Goal: Transaction & Acquisition: Purchase product/service

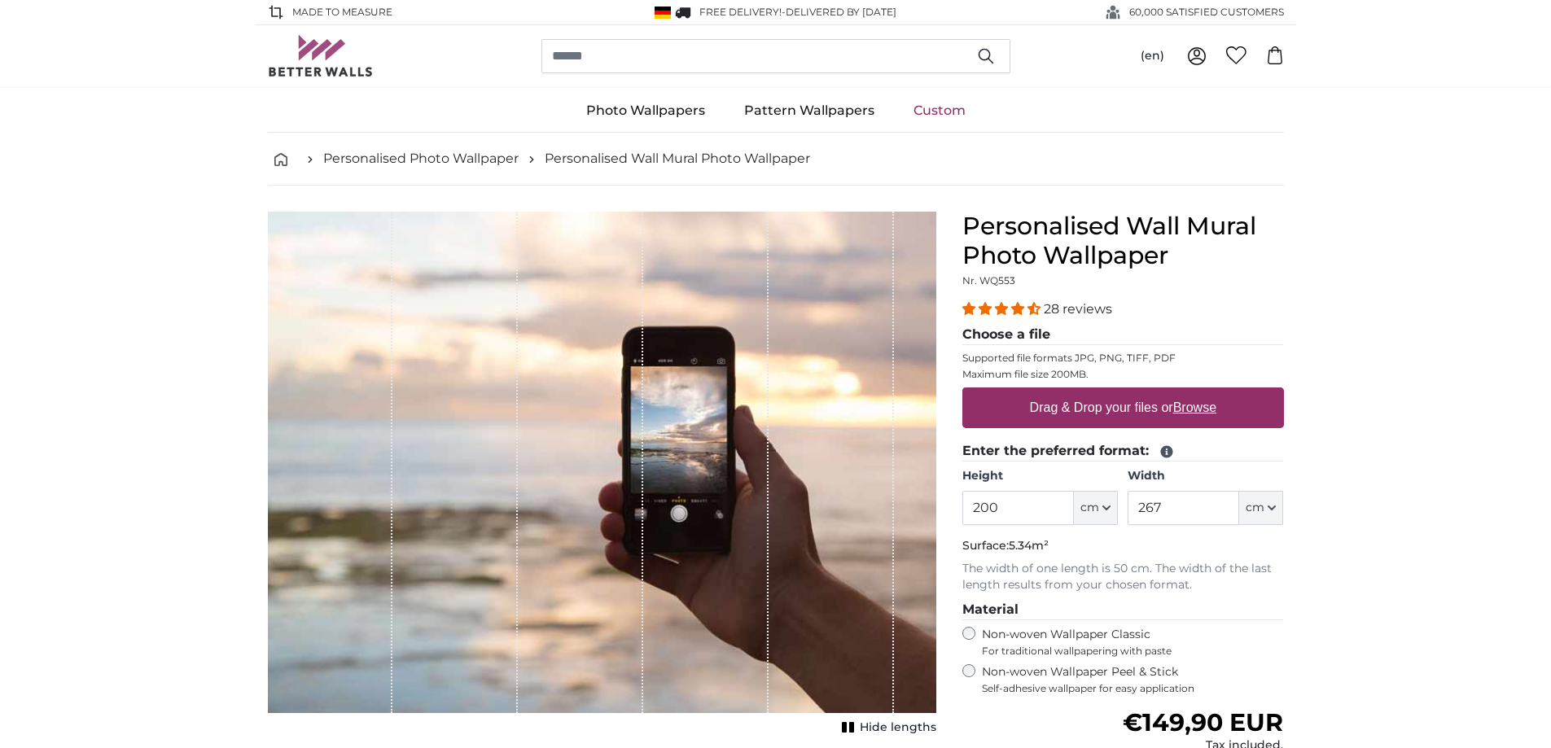
click at [1195, 409] on u "Browse" at bounding box center [1194, 408] width 43 height 14
click at [1195, 392] on input "Drag & Drop your files or Browse" at bounding box center [1123, 390] width 322 height 5
type input "**********"
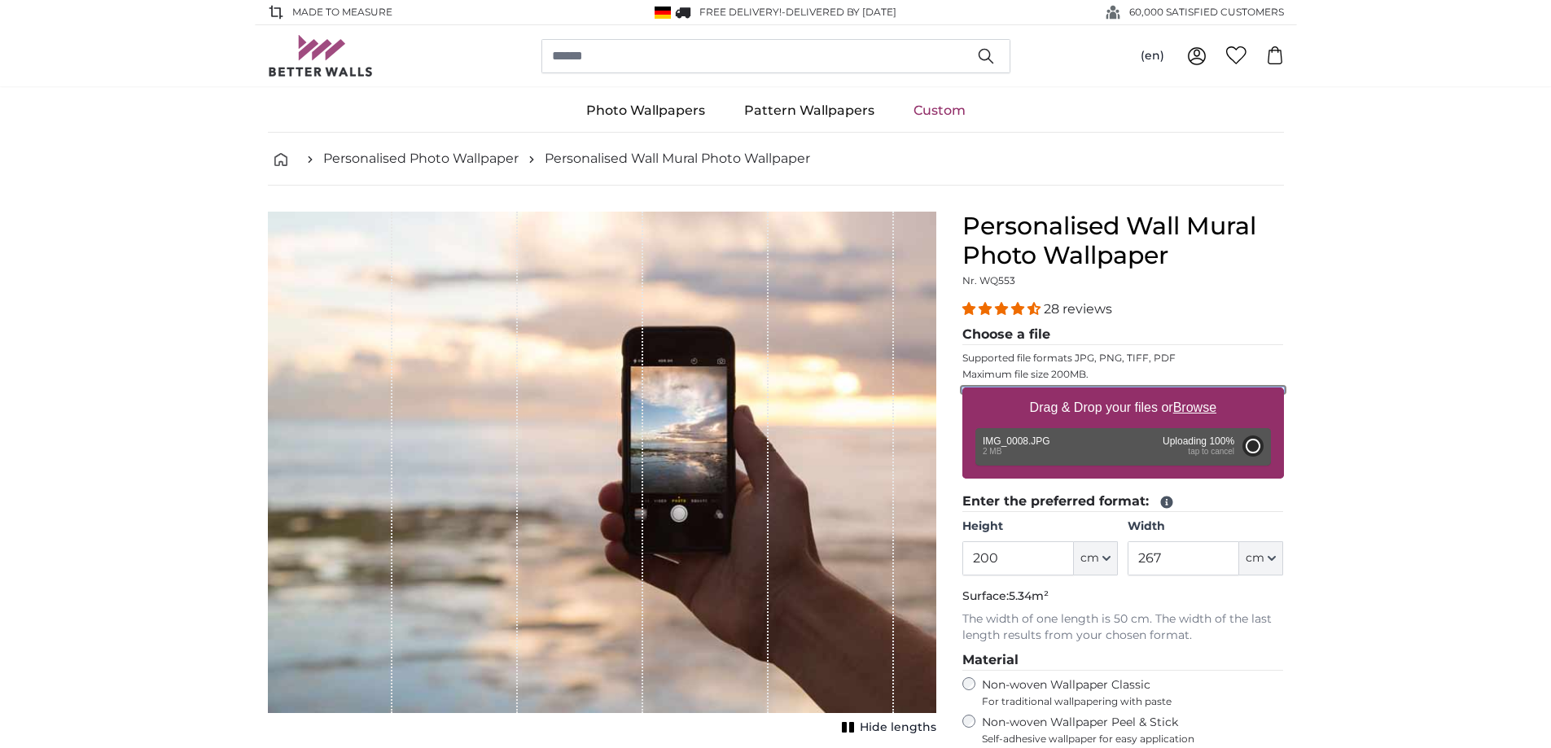
type input "150"
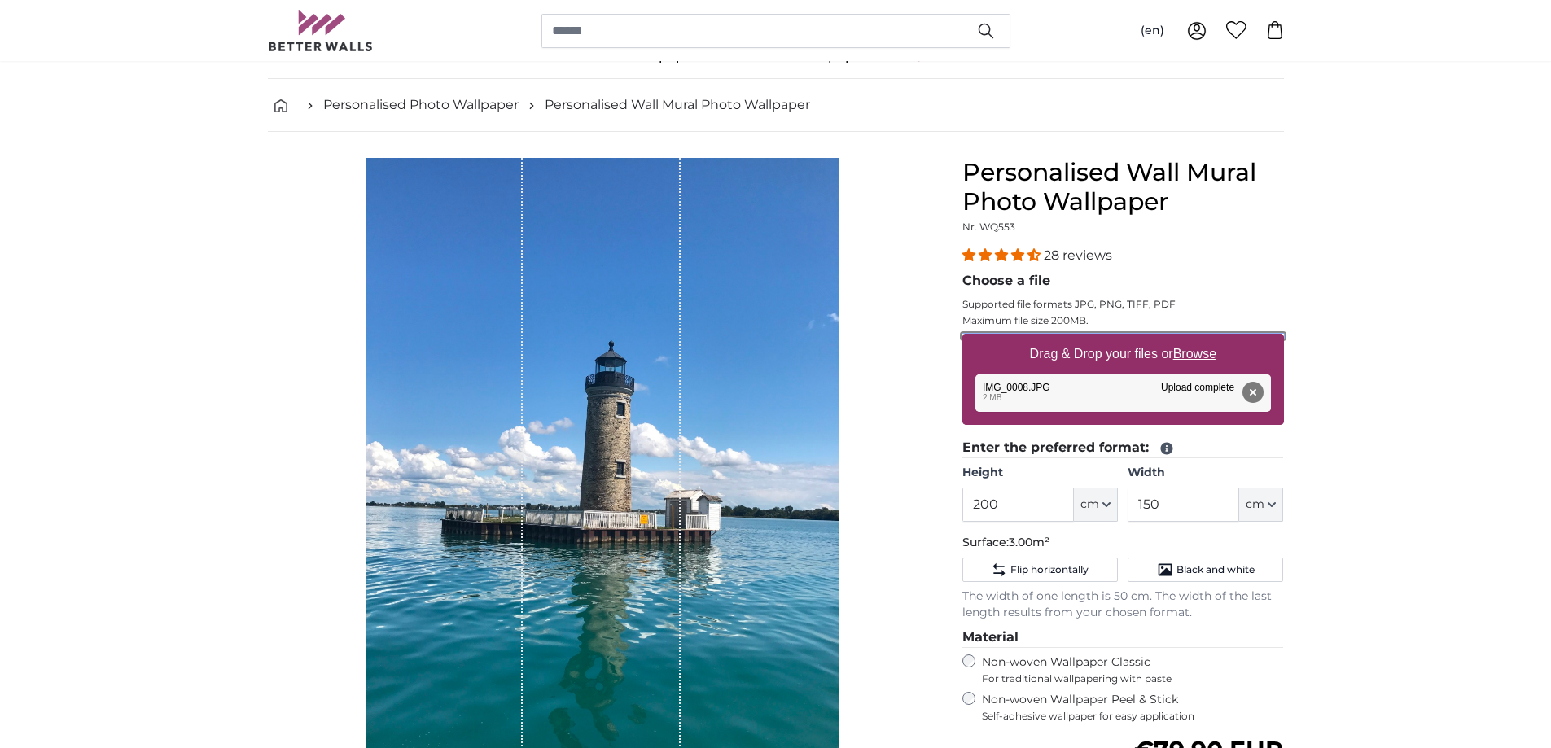
scroll to position [163, 0]
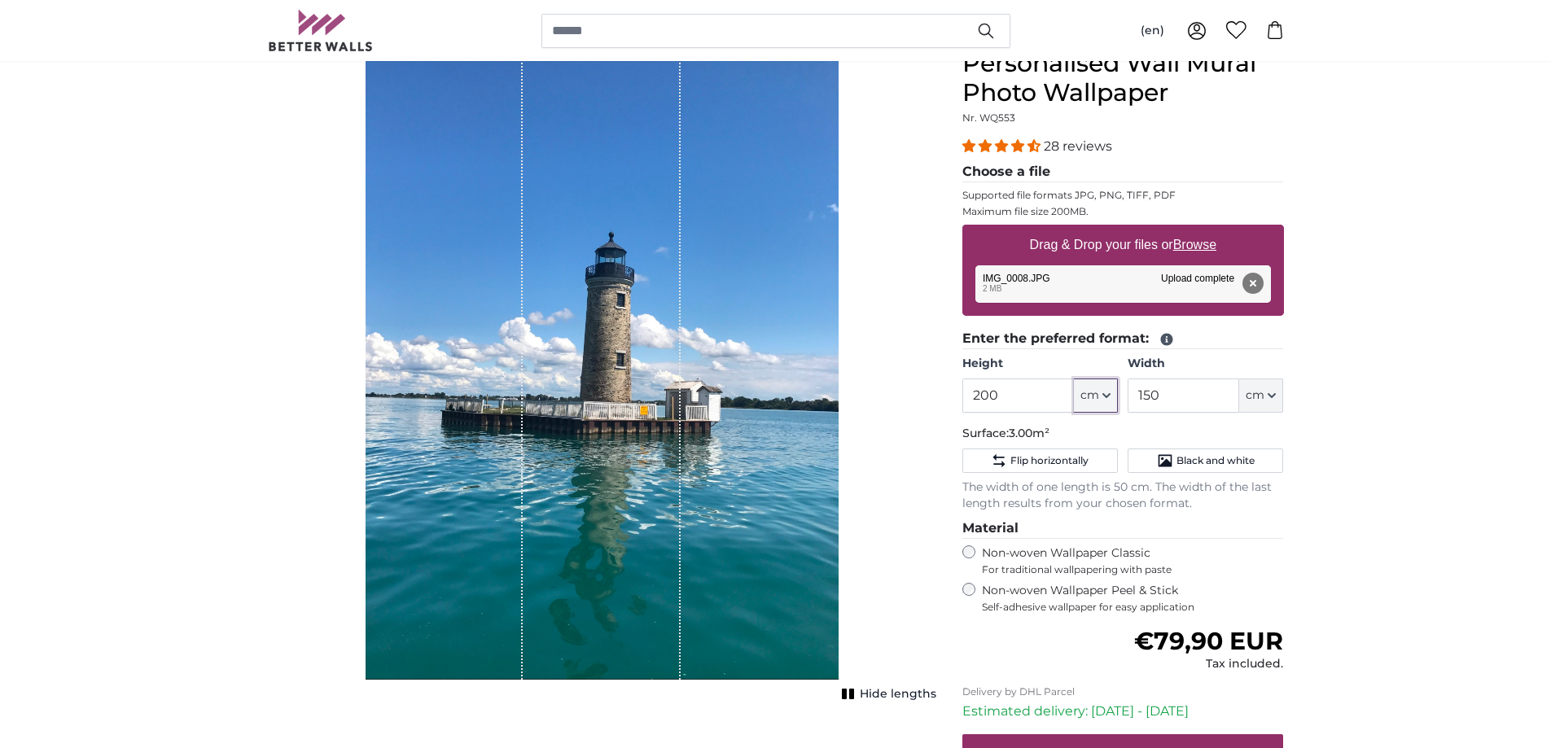
click at [1108, 394] on icon "button" at bounding box center [1107, 396] width 8 height 8
click at [1094, 500] on link "Feet (ft. in.)" at bounding box center [1095, 497] width 143 height 29
type input "6"
type input "***"
type input "4"
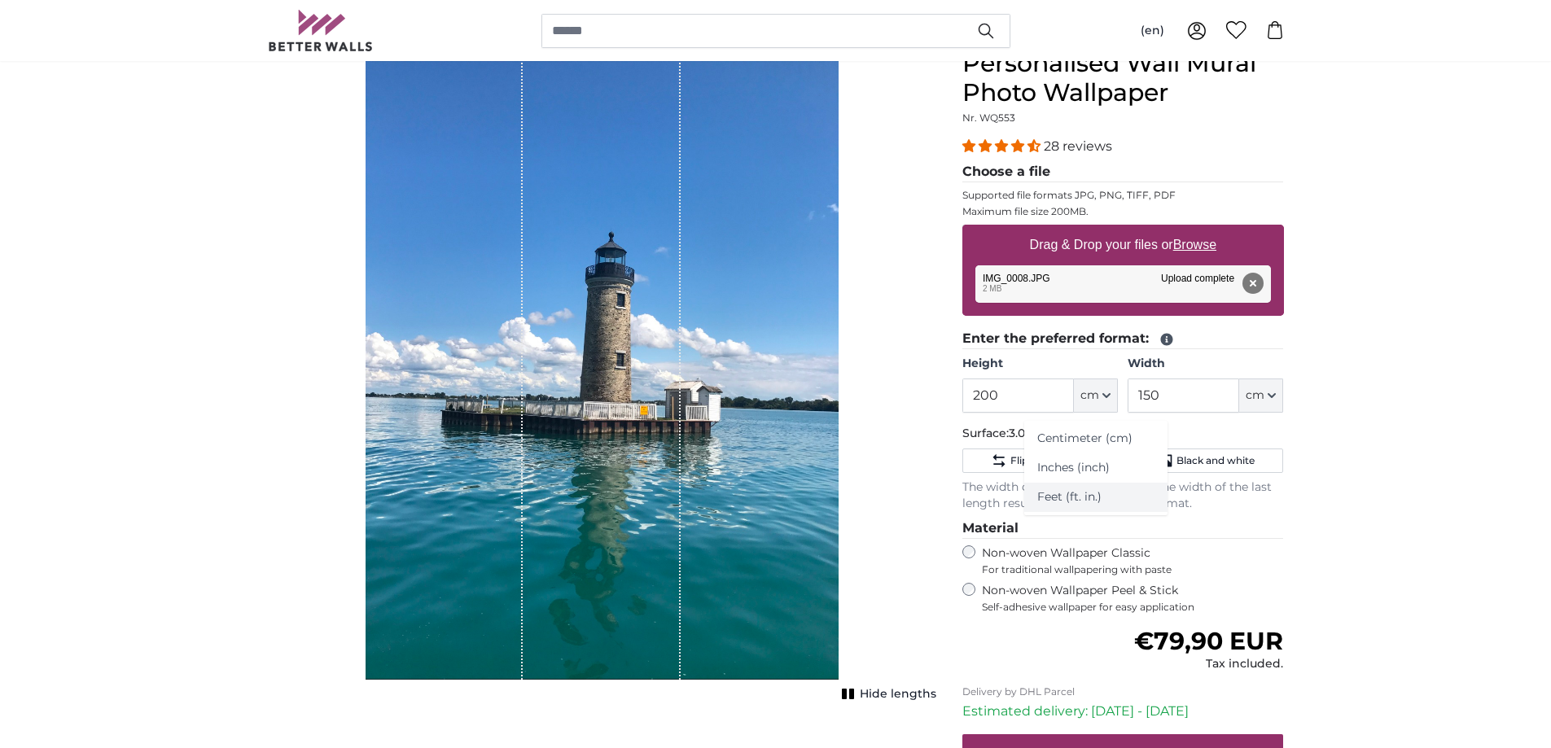
type input "**"
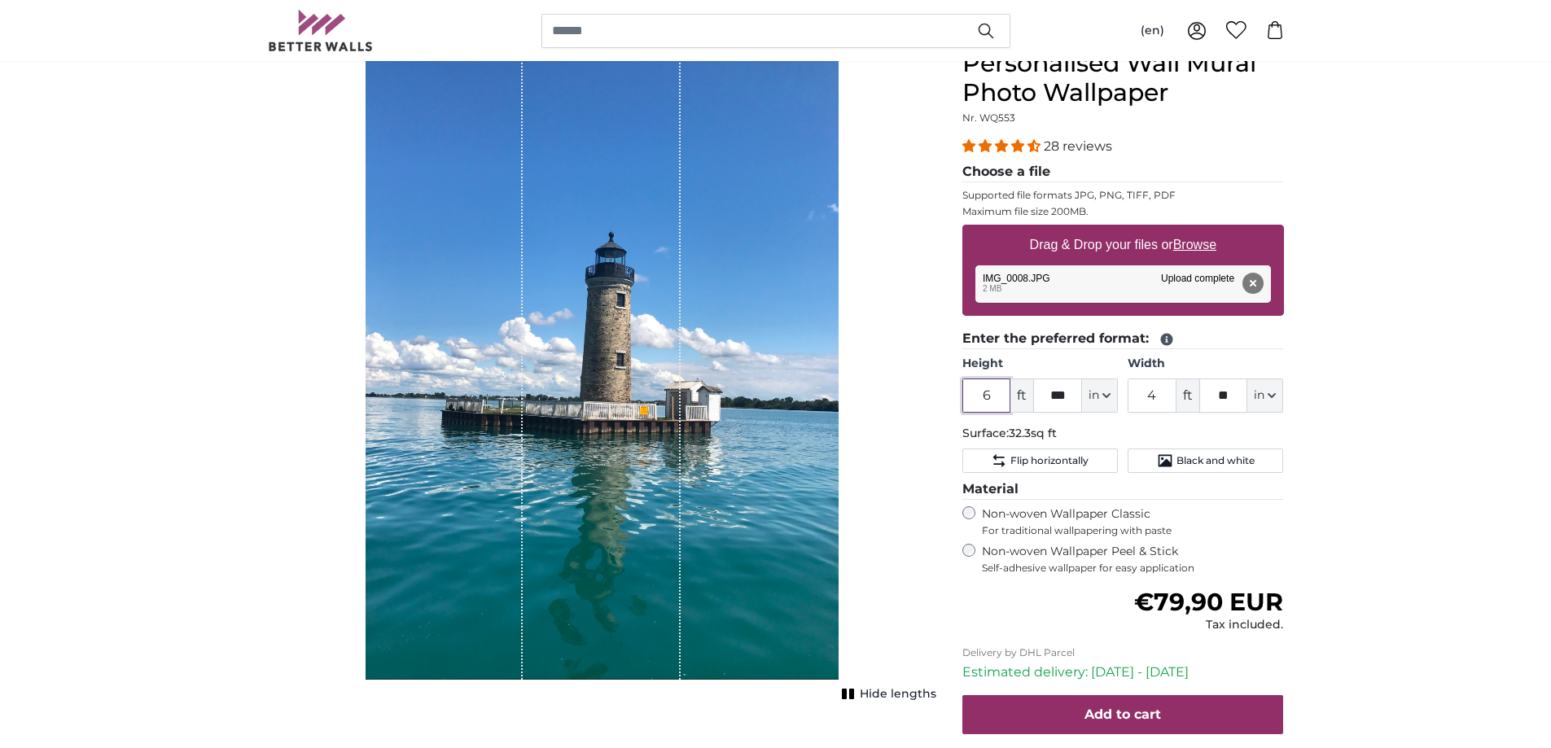
click at [1004, 395] on input "6" at bounding box center [986, 396] width 49 height 34
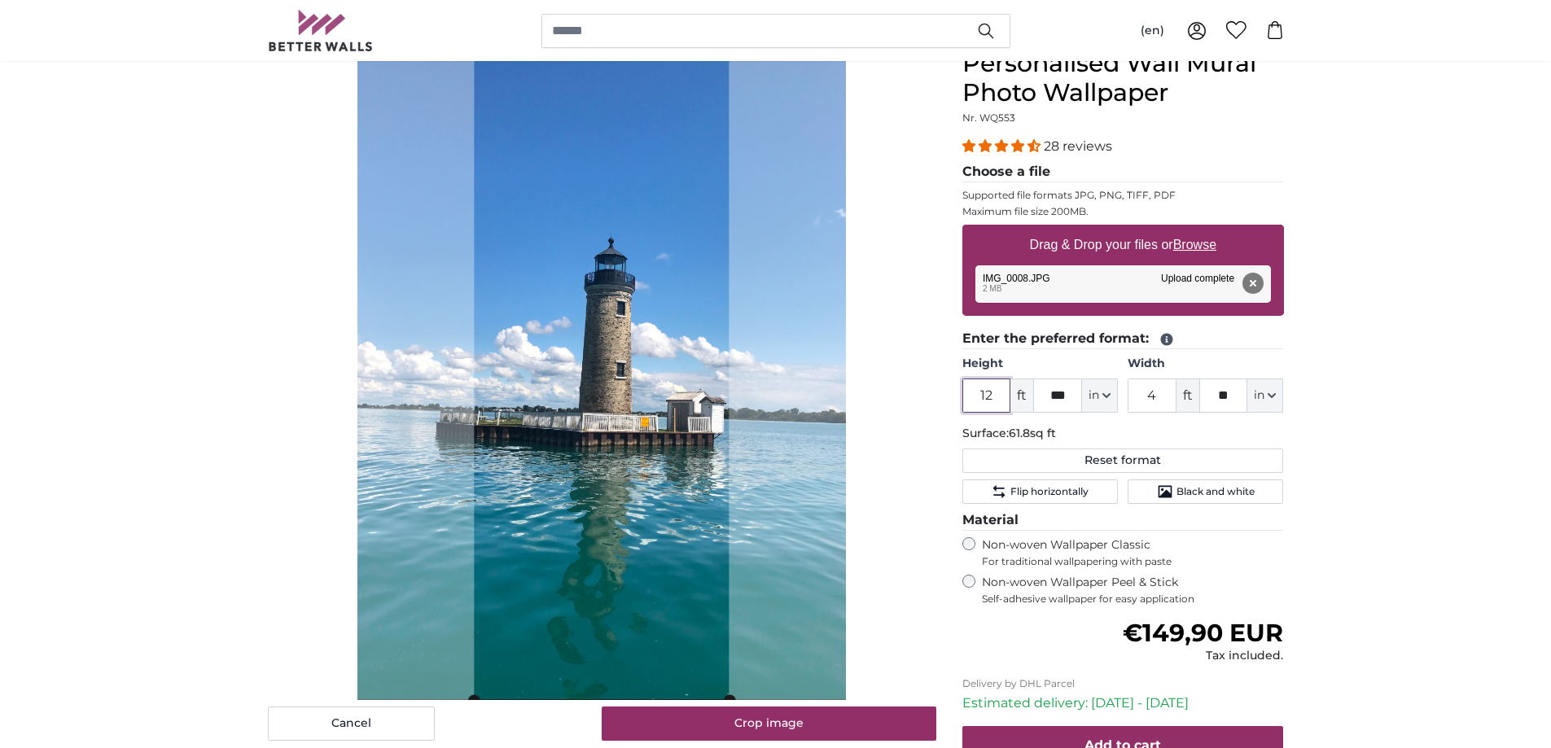
type input "12"
click at [1074, 391] on input "***" at bounding box center [1057, 396] width 49 height 34
type input "*"
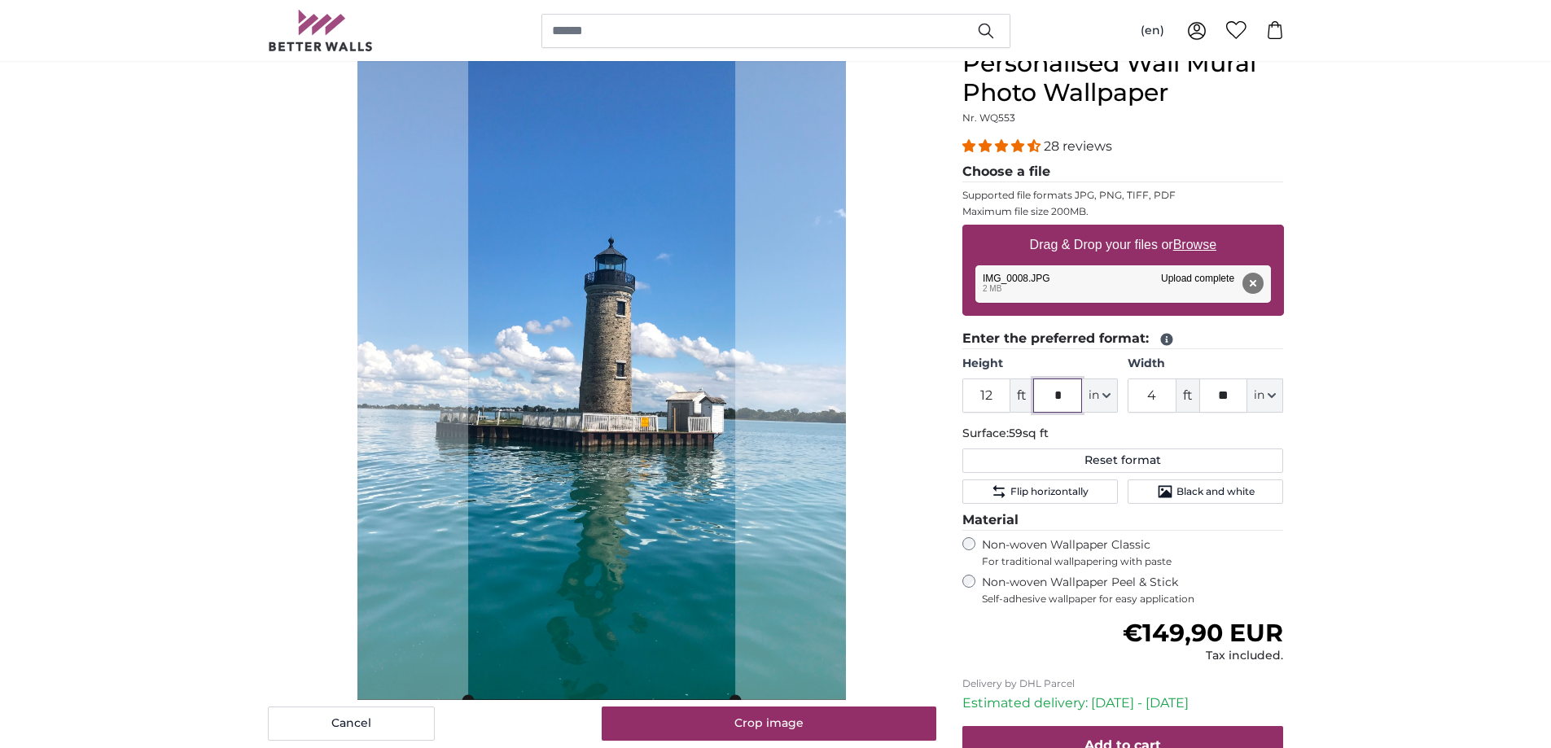
type input "*"
click at [1160, 398] on input "4" at bounding box center [1152, 396] width 49 height 34
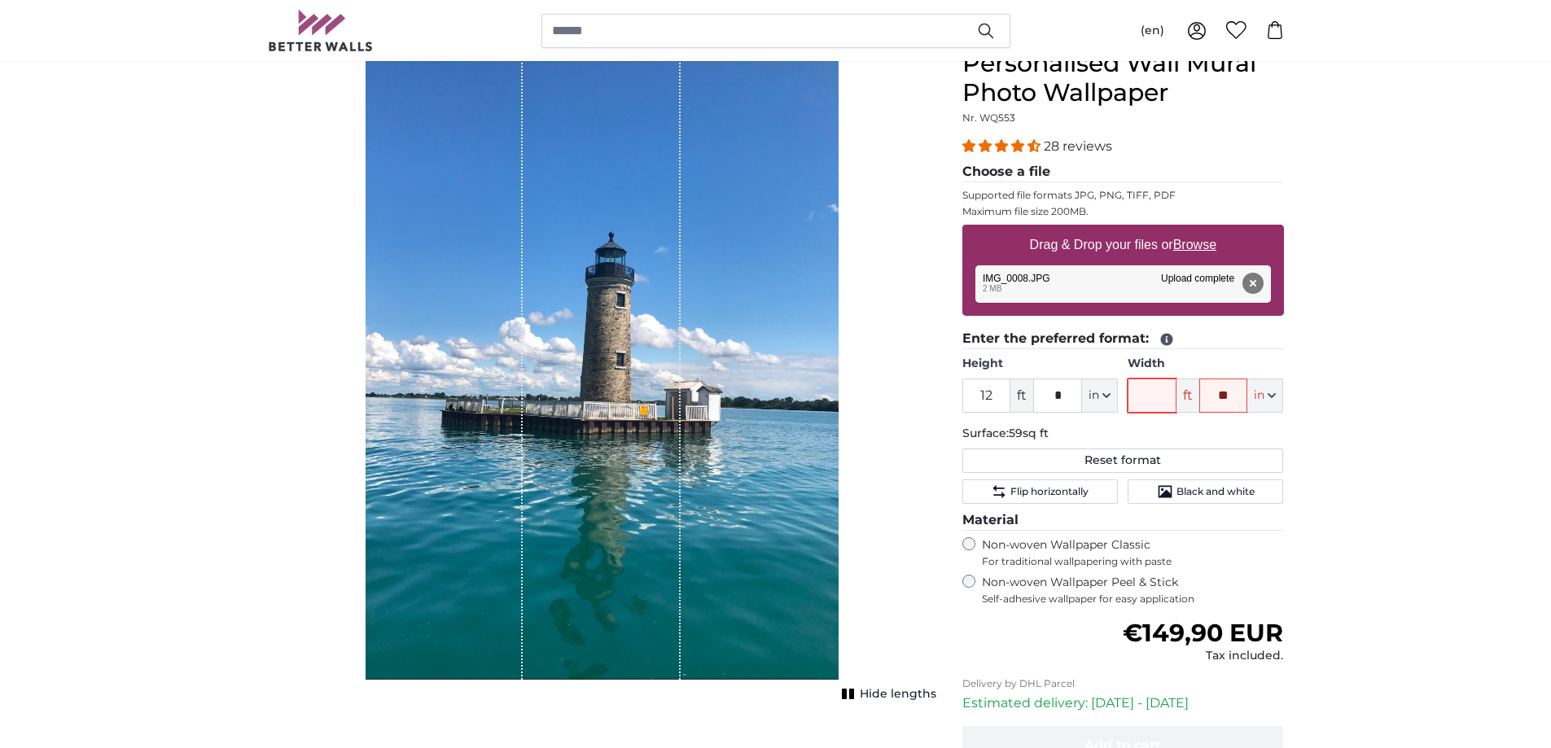
type input "4"
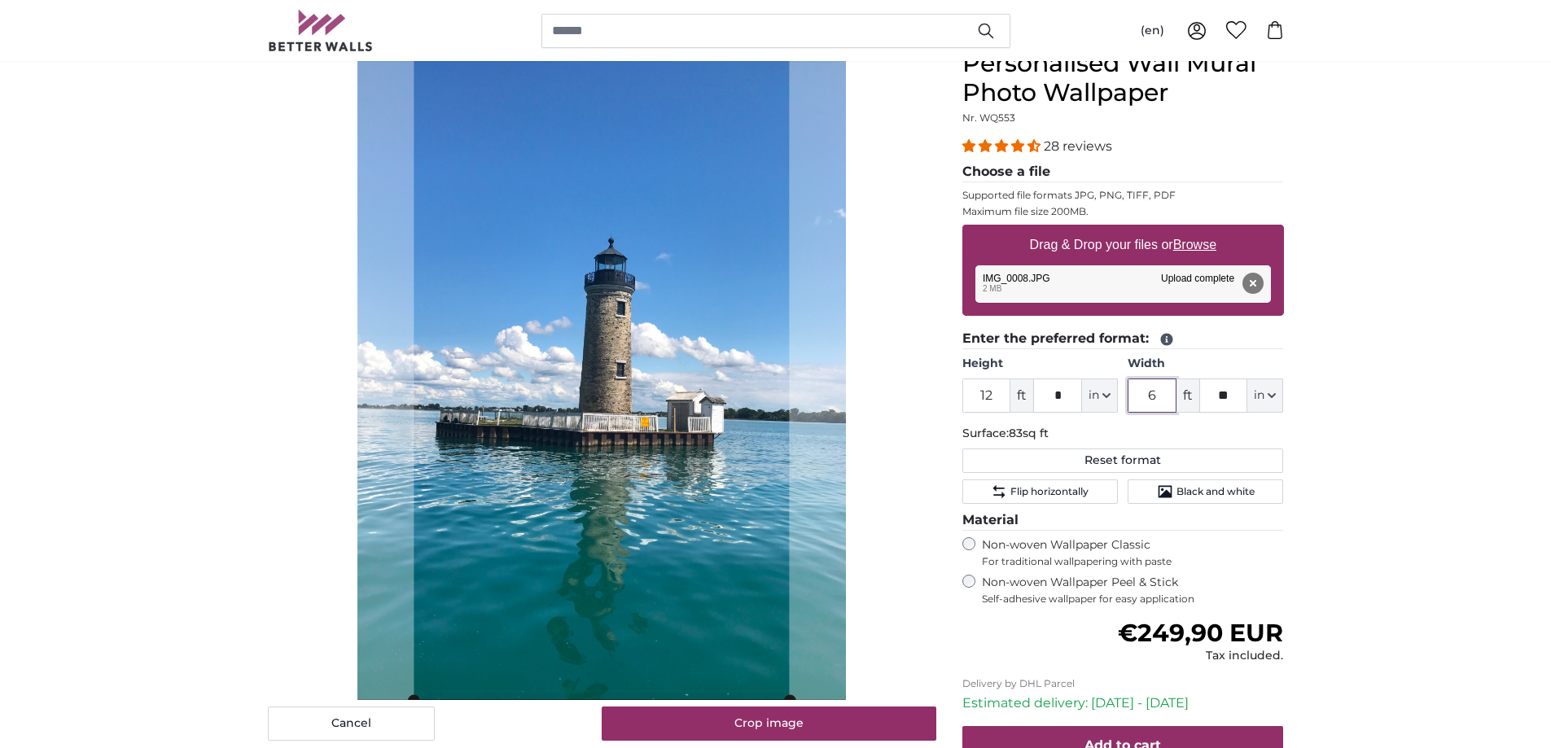
type input "6"
click at [998, 399] on input "12" at bounding box center [986, 396] width 49 height 34
type input "1"
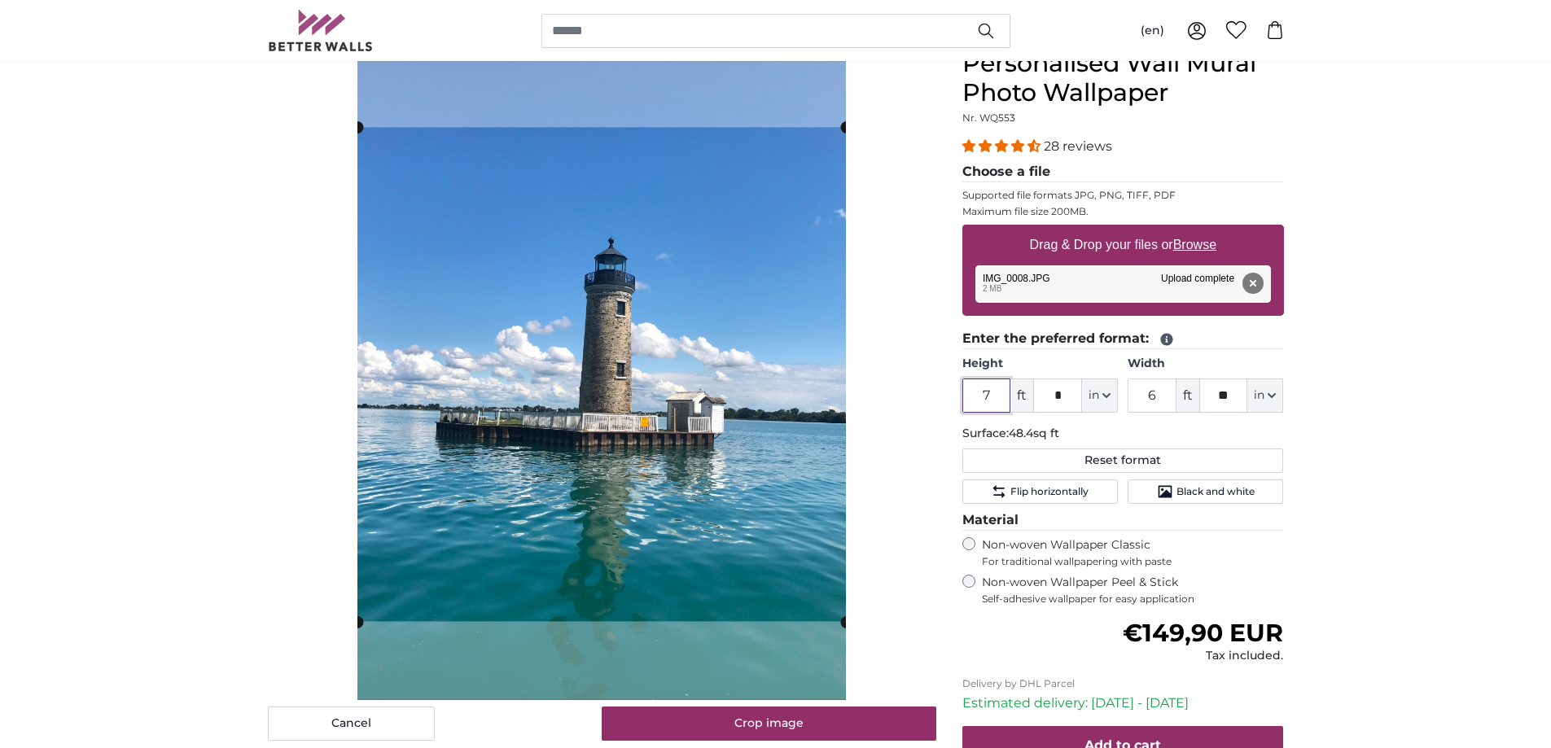
type input "7"
click at [1160, 395] on input "6" at bounding box center [1152, 396] width 49 height 34
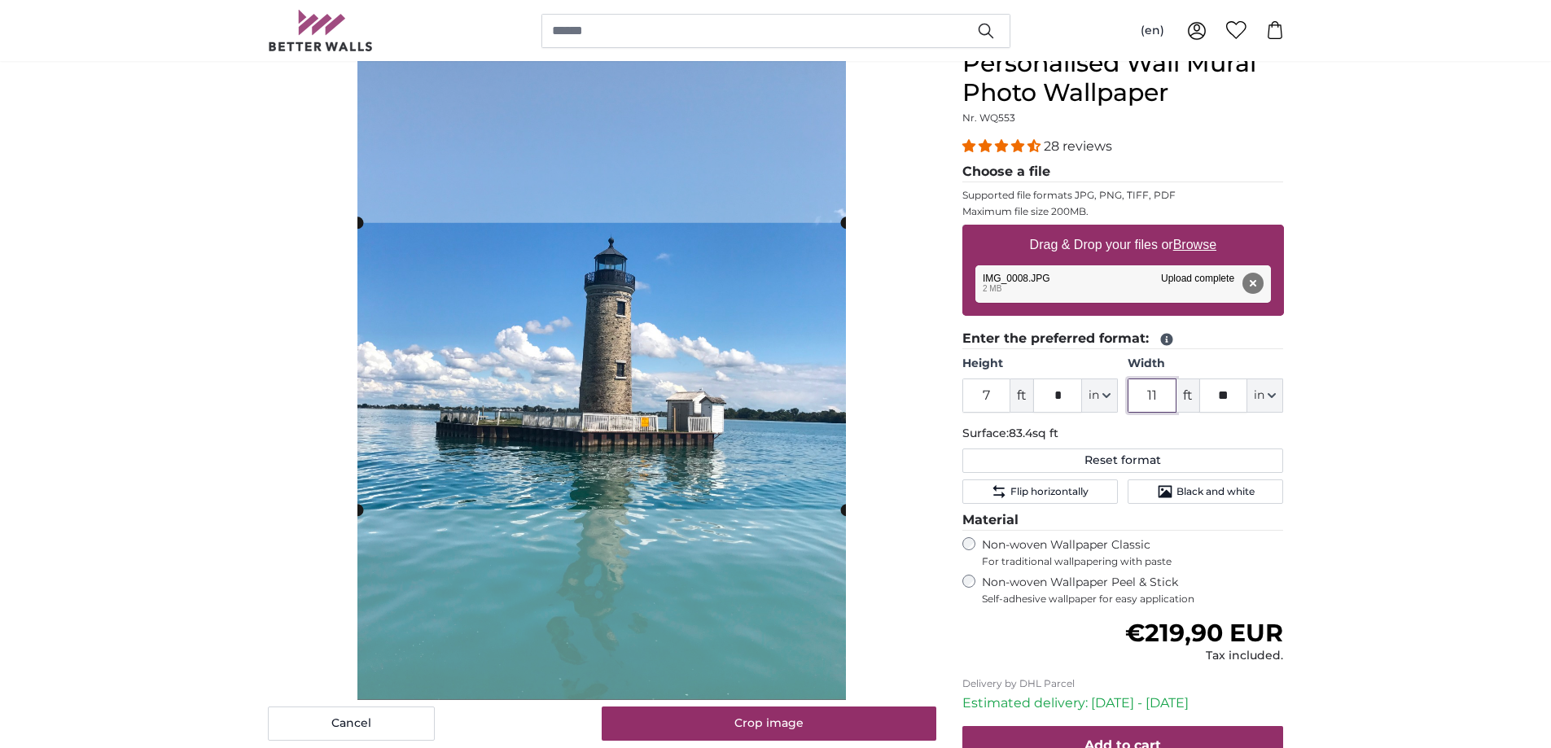
click at [784, 419] on cropper-handle at bounding box center [601, 366] width 489 height 287
type input "11"
click at [1068, 392] on input "*" at bounding box center [1057, 396] width 49 height 34
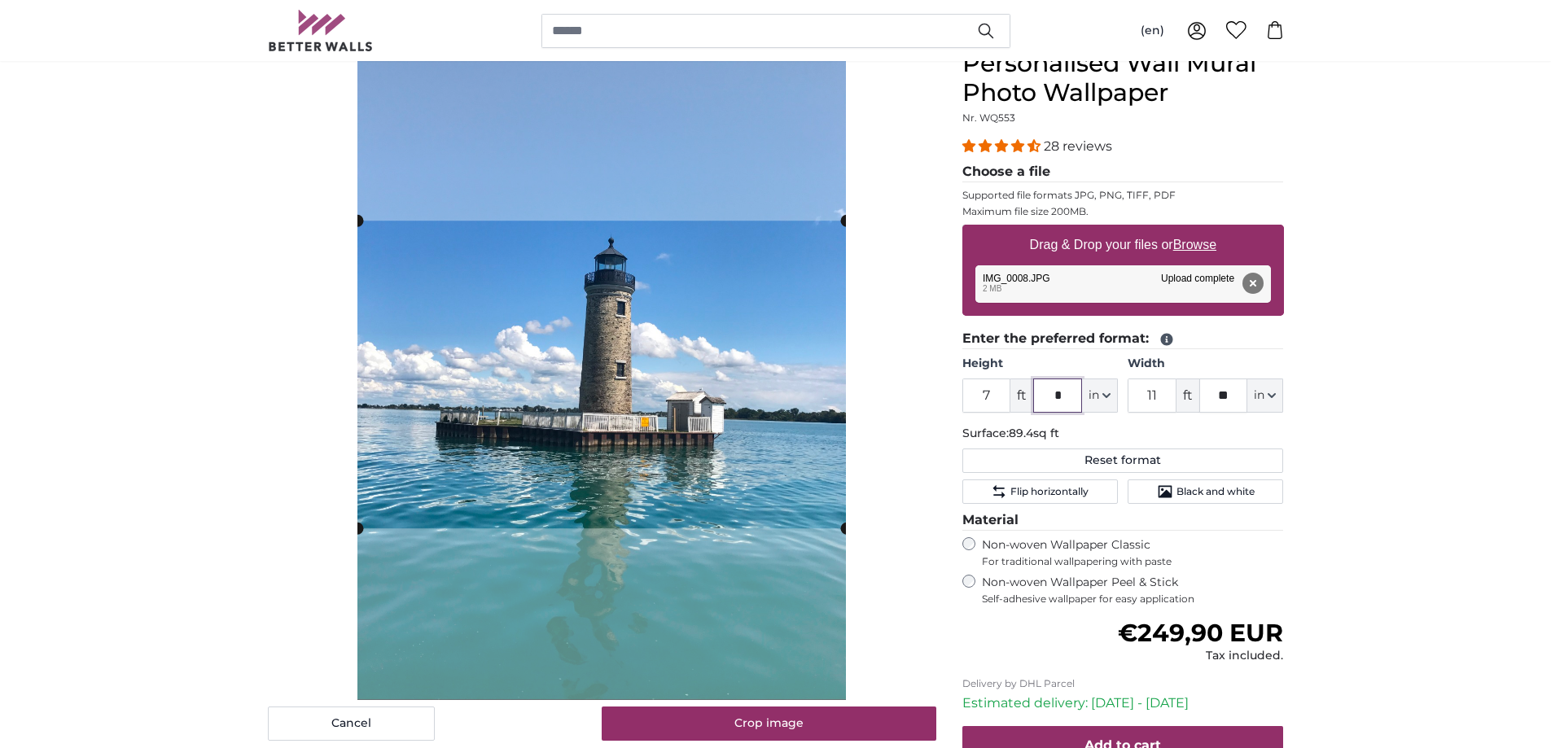
type input "*"
click at [1167, 388] on input "11" at bounding box center [1152, 396] width 49 height 34
type input "1"
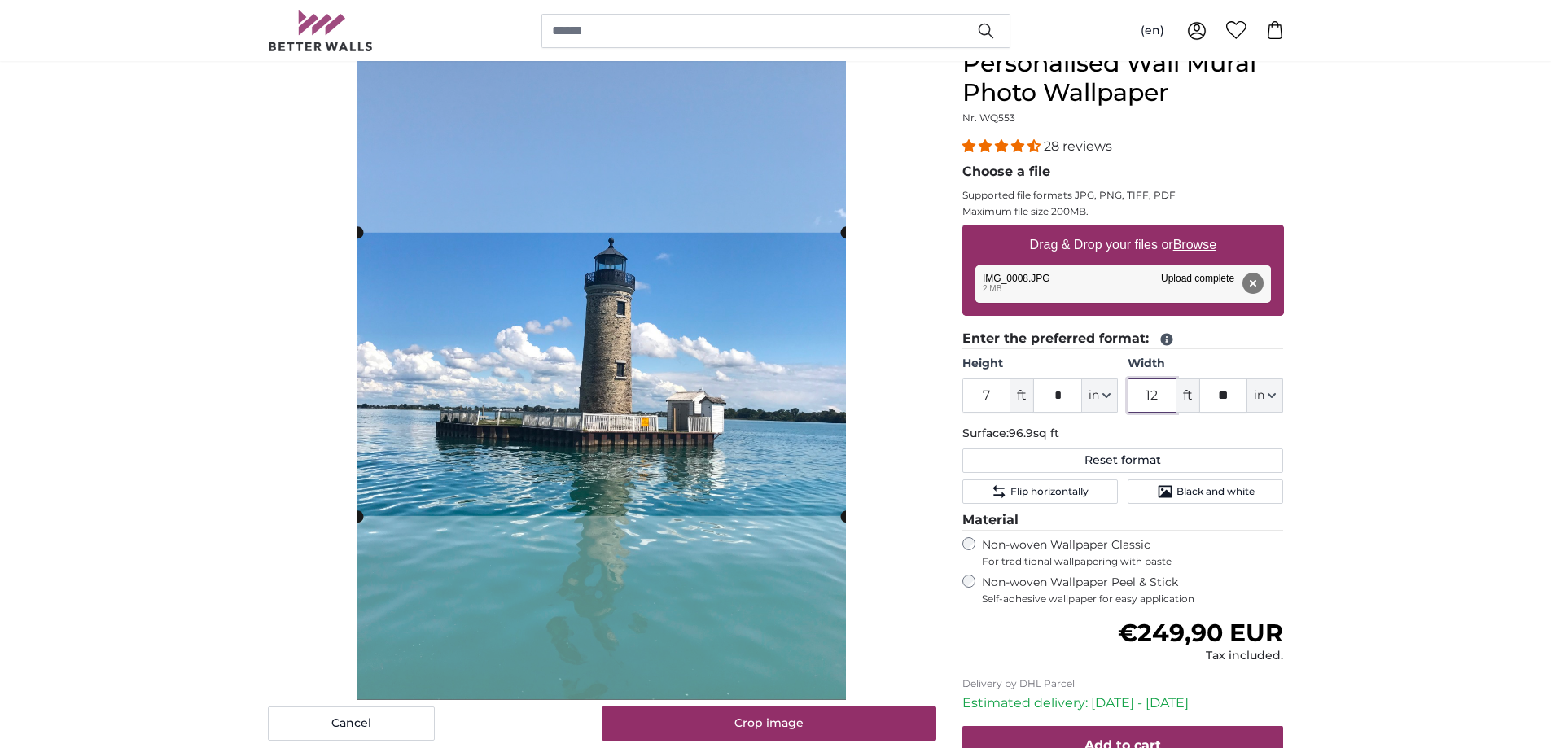
type input "12"
click at [1239, 395] on input "**" at bounding box center [1223, 396] width 49 height 34
type input "*"
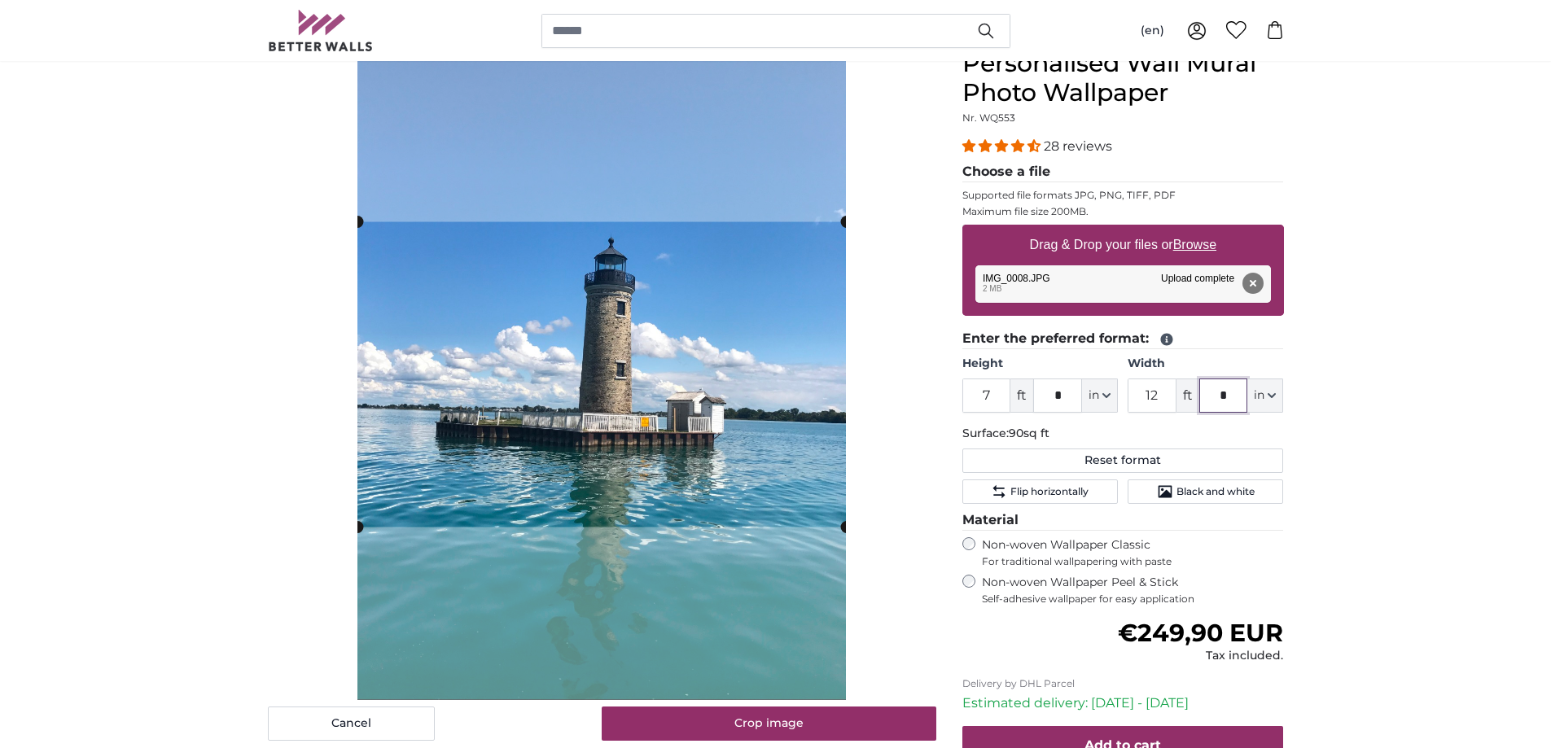
type input "*"
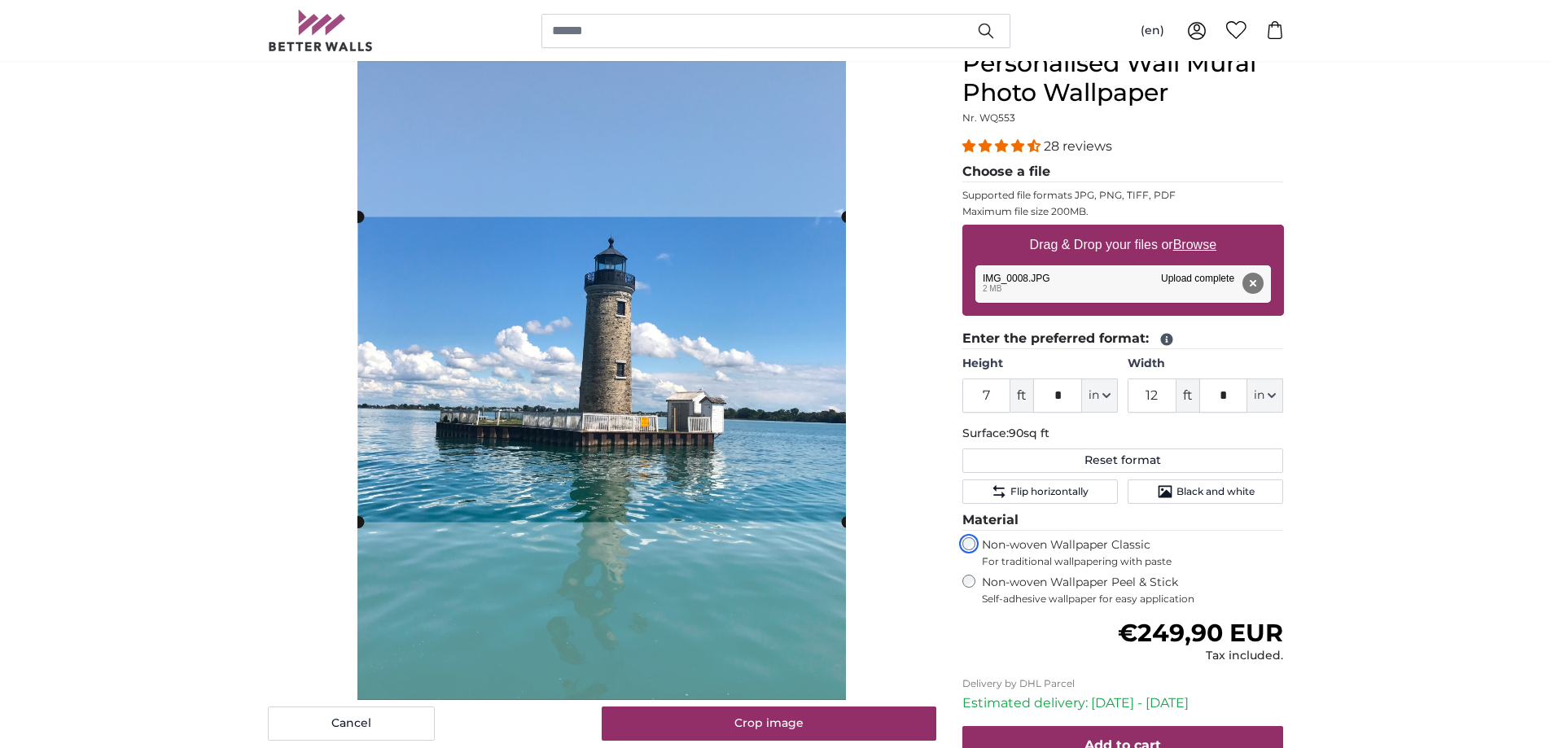
click at [632, 392] on cropper-handle at bounding box center [602, 369] width 489 height 305
drag, startPoint x: 581, startPoint y: 365, endPoint x: 157, endPoint y: 473, distance: 437.8
click at [1252, 284] on button "Remove" at bounding box center [1252, 283] width 21 height 21
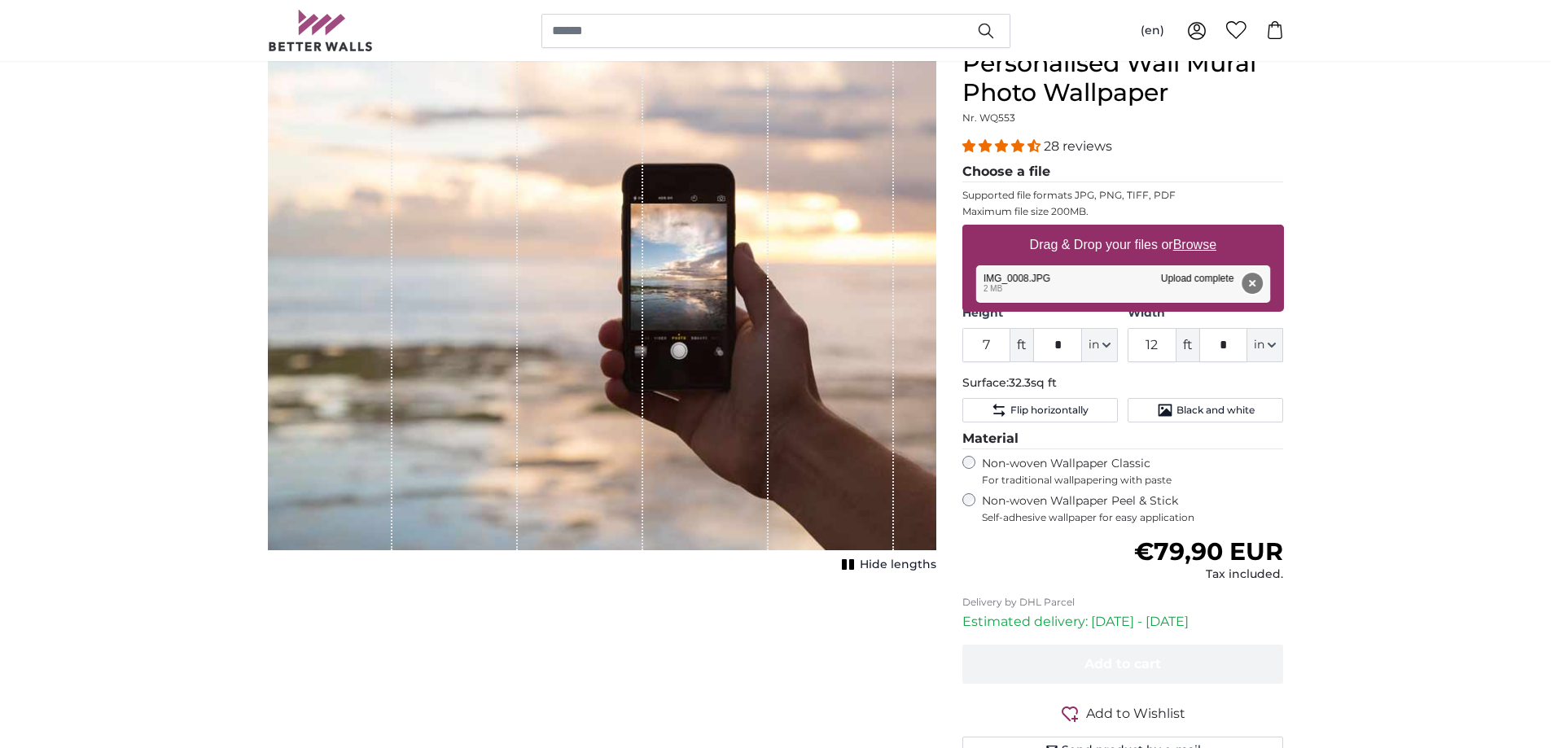
type input "6"
type input "***"
type input "4"
type input "**"
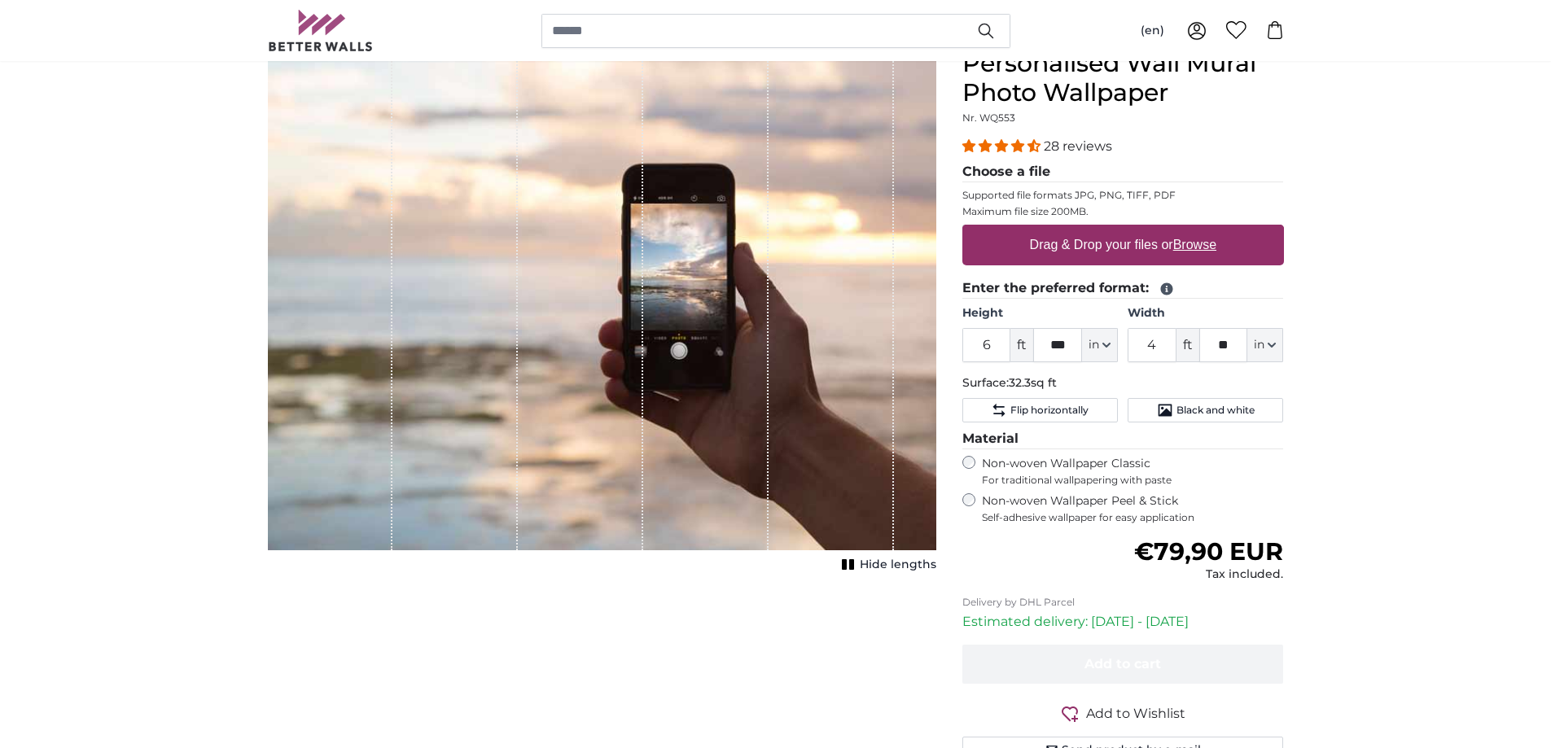
click at [1204, 245] on u "Browse" at bounding box center [1194, 245] width 43 height 14
click at [1204, 230] on input "Drag & Drop your files or Browse" at bounding box center [1123, 227] width 322 height 5
type input "**********"
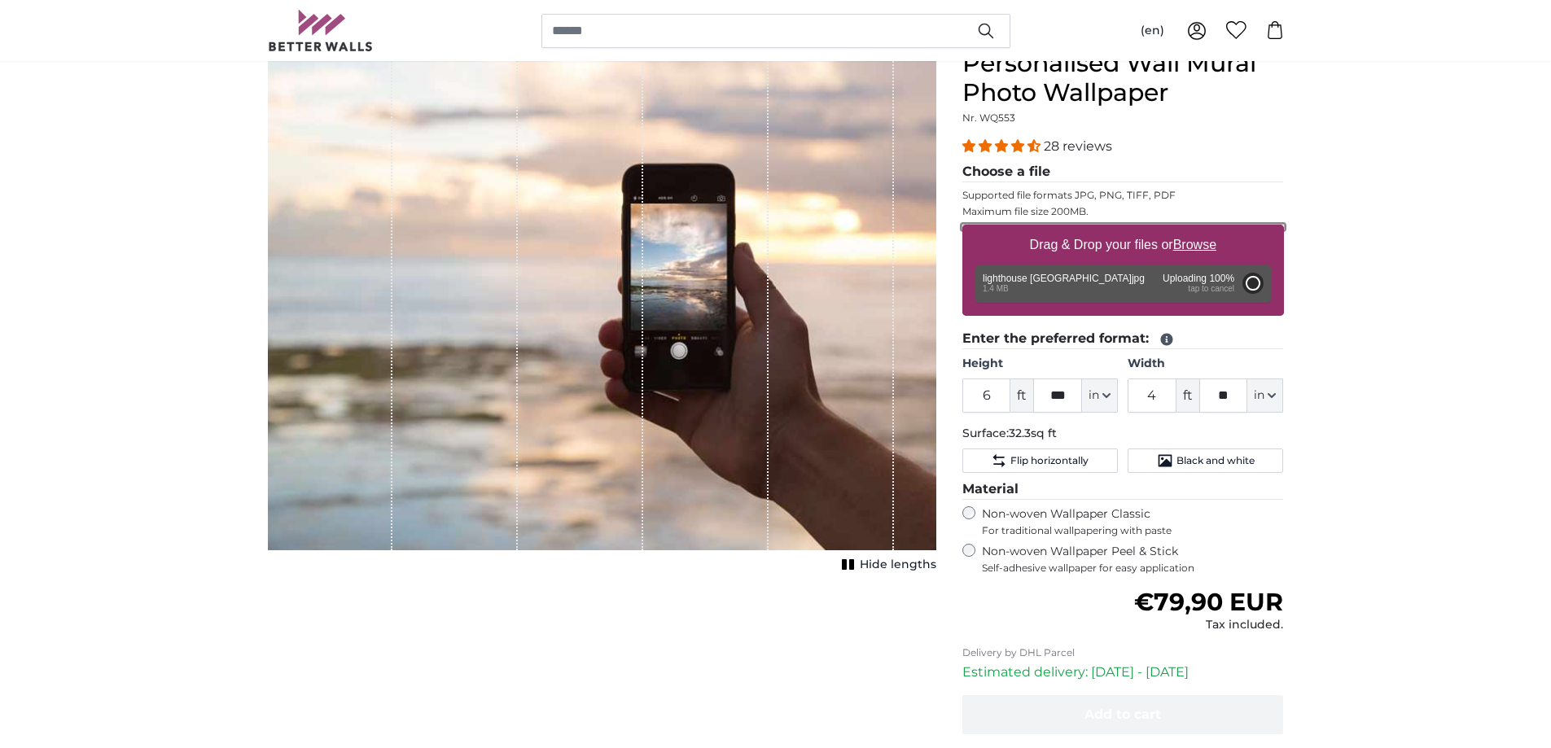
type input "*"
type input "***"
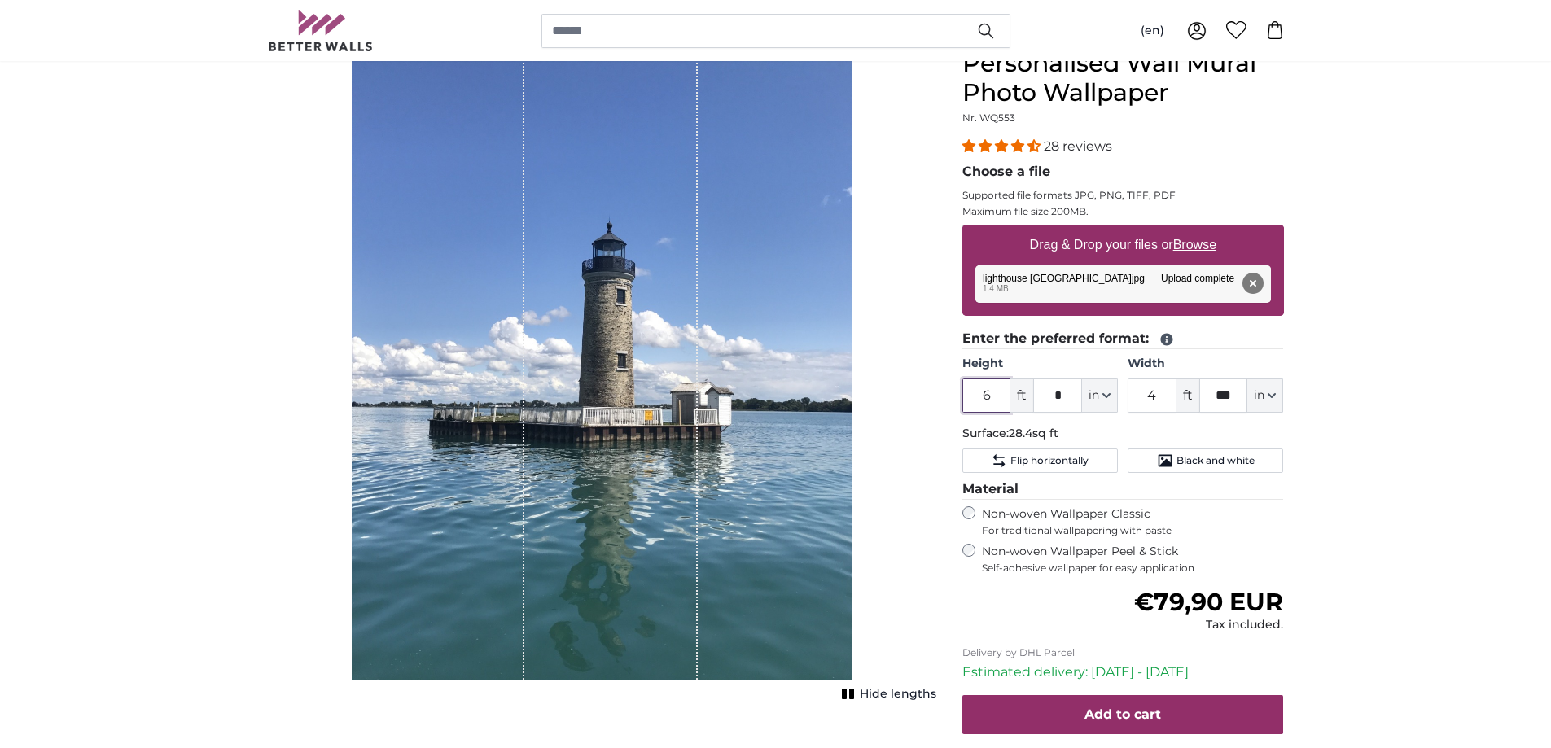
click at [999, 395] on input "6" at bounding box center [986, 396] width 49 height 34
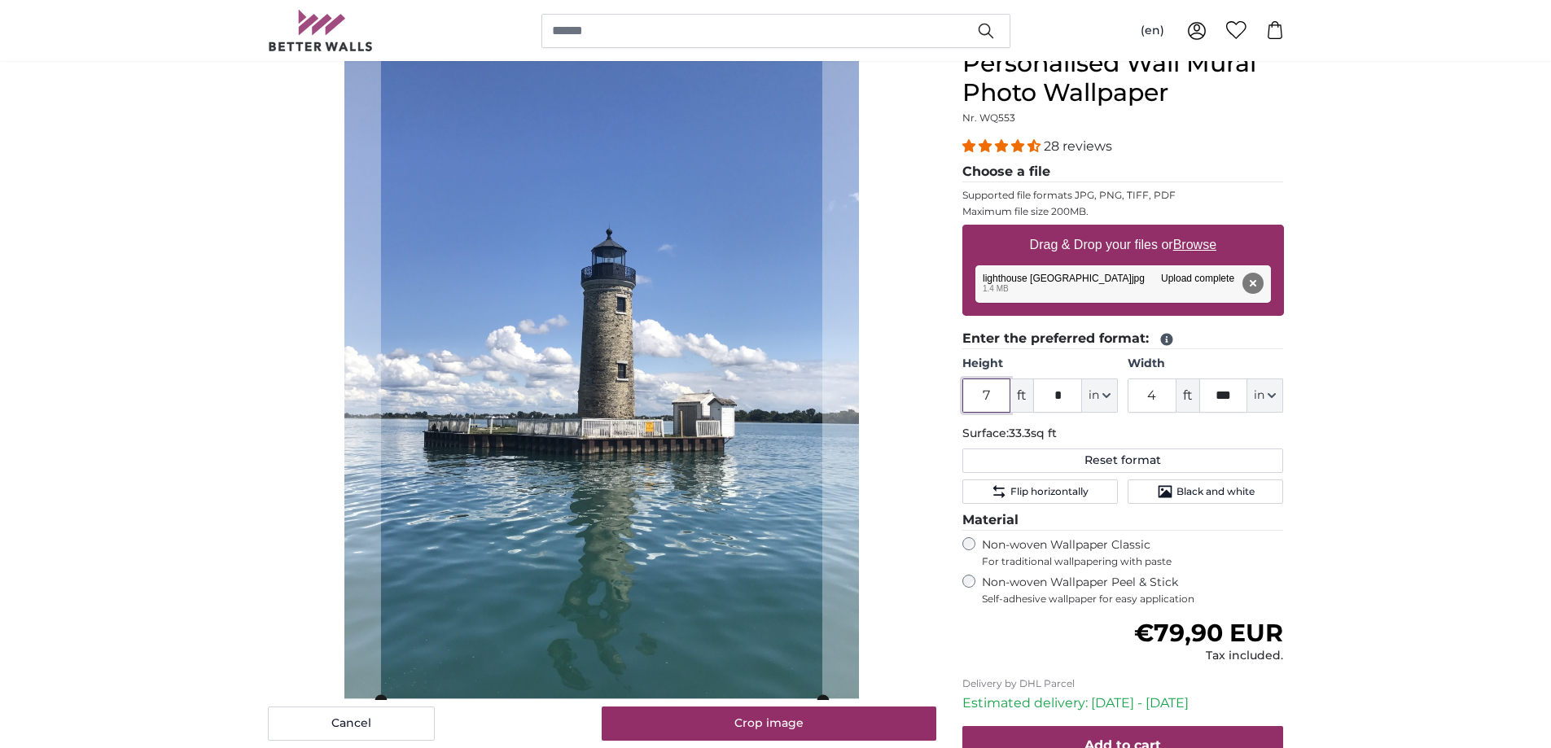
type input "7"
click at [1157, 394] on input "4" at bounding box center [1152, 396] width 49 height 34
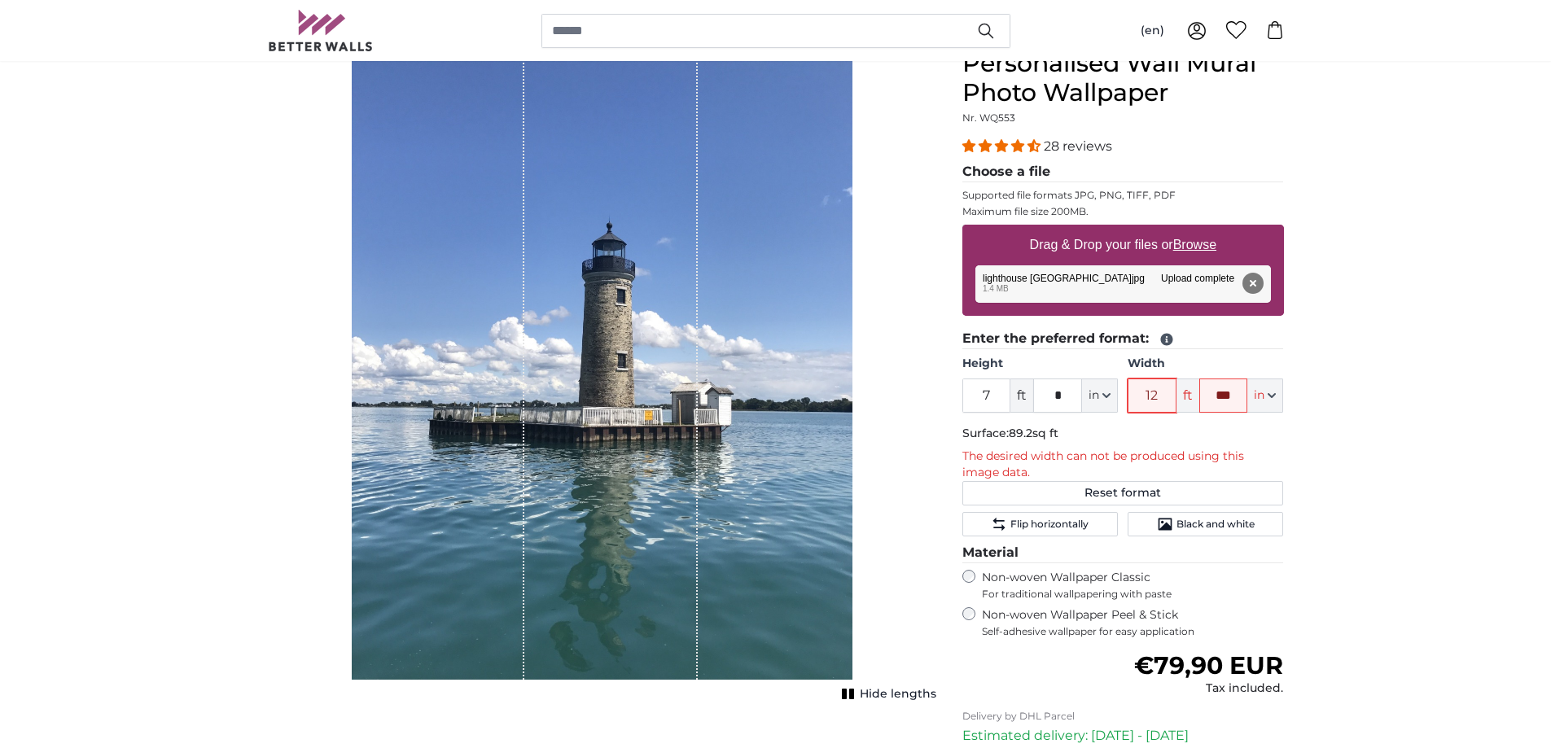
type input "12"
click at [1241, 396] on input "***" at bounding box center [1223, 396] width 49 height 34
type input "*"
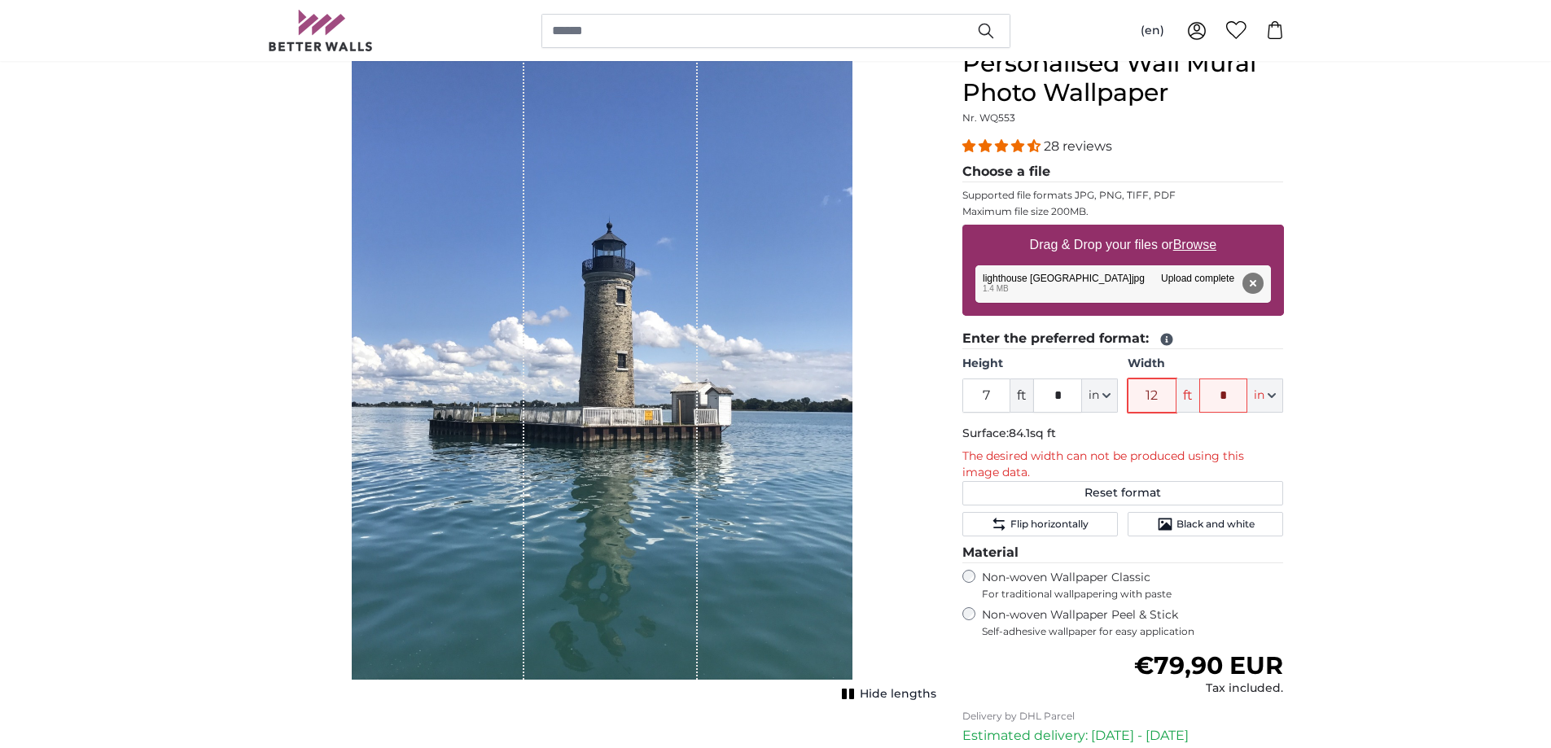
click at [1169, 397] on input "12" at bounding box center [1152, 396] width 49 height 34
type input "1"
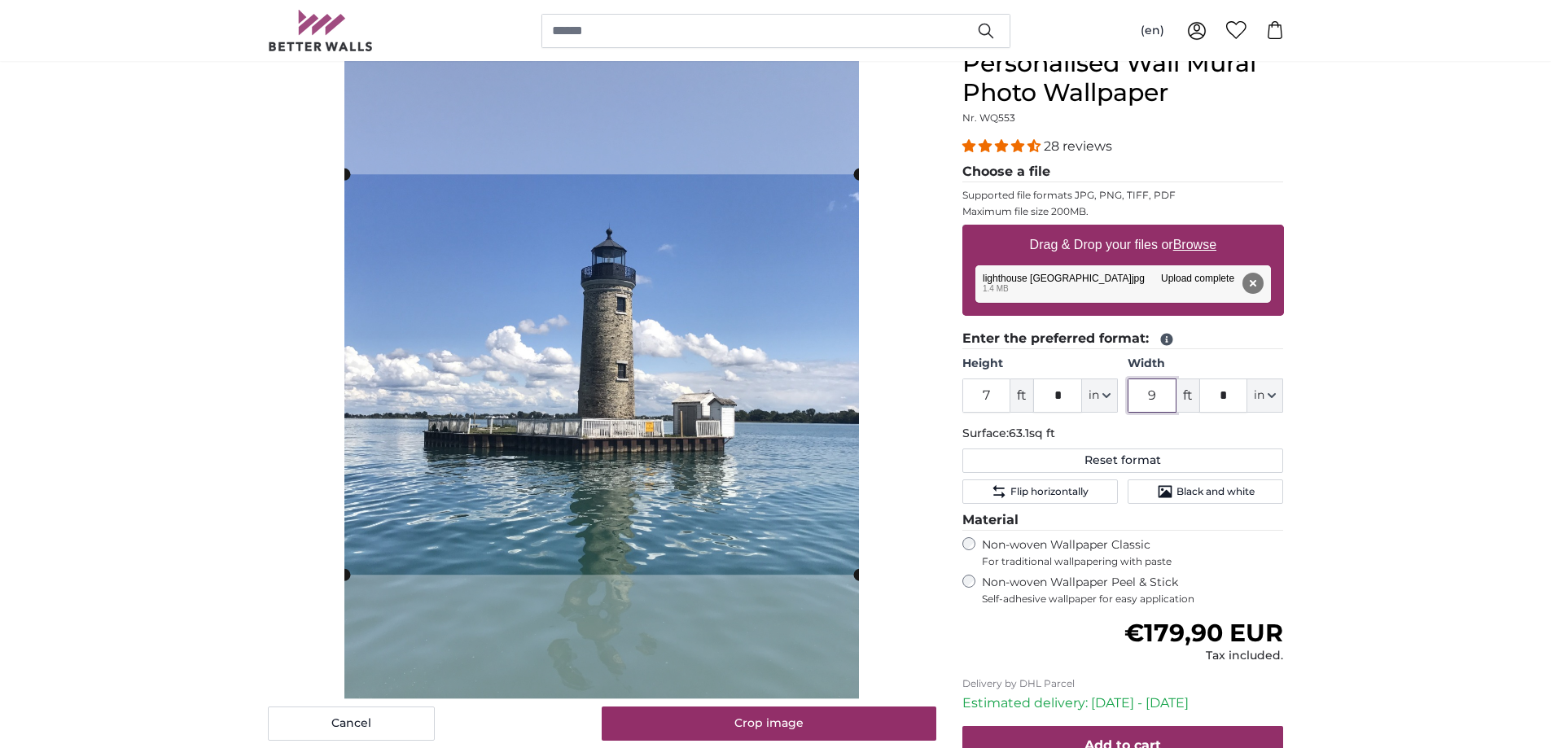
type input "9"
click at [1232, 396] on input "*" at bounding box center [1223, 396] width 49 height 34
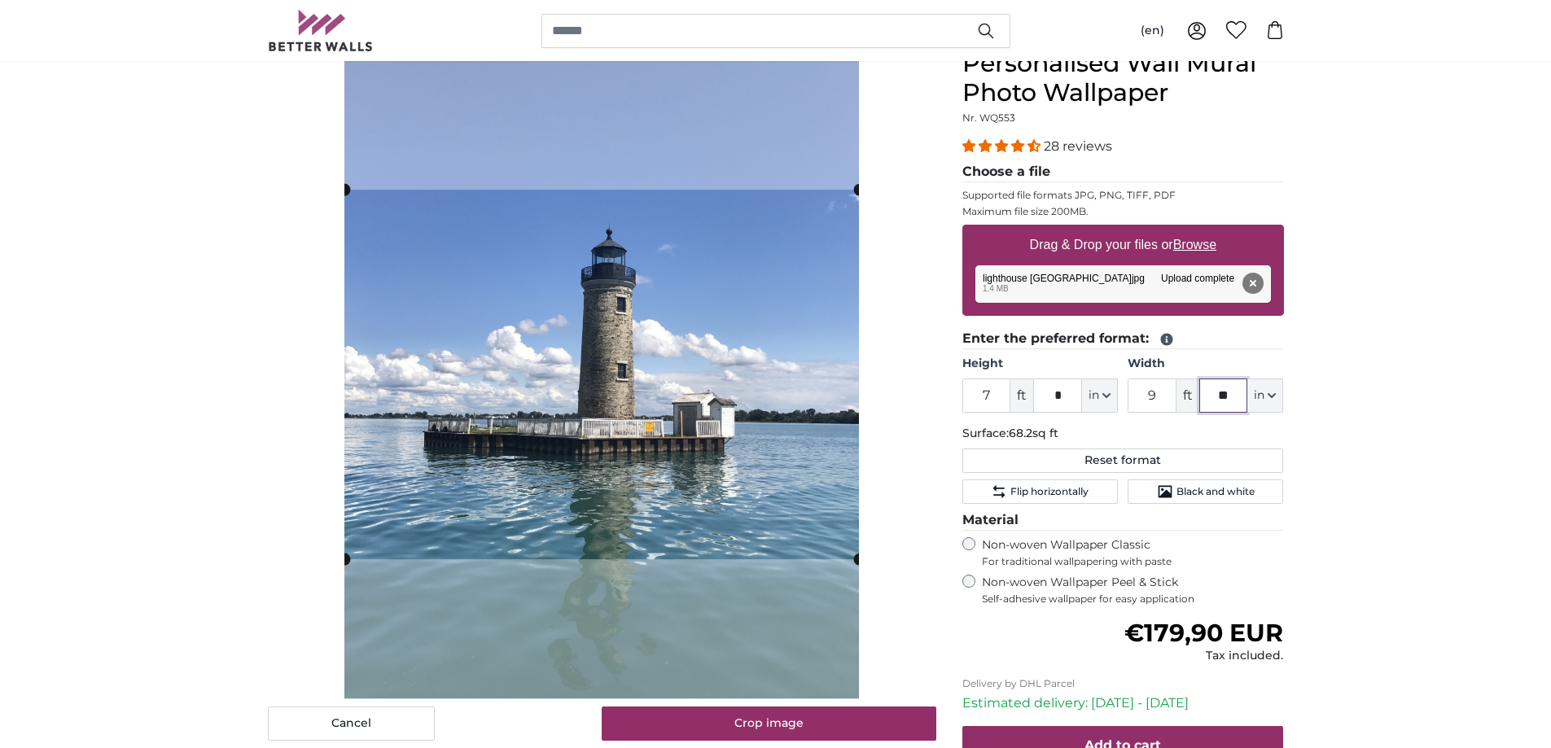
type input "*"
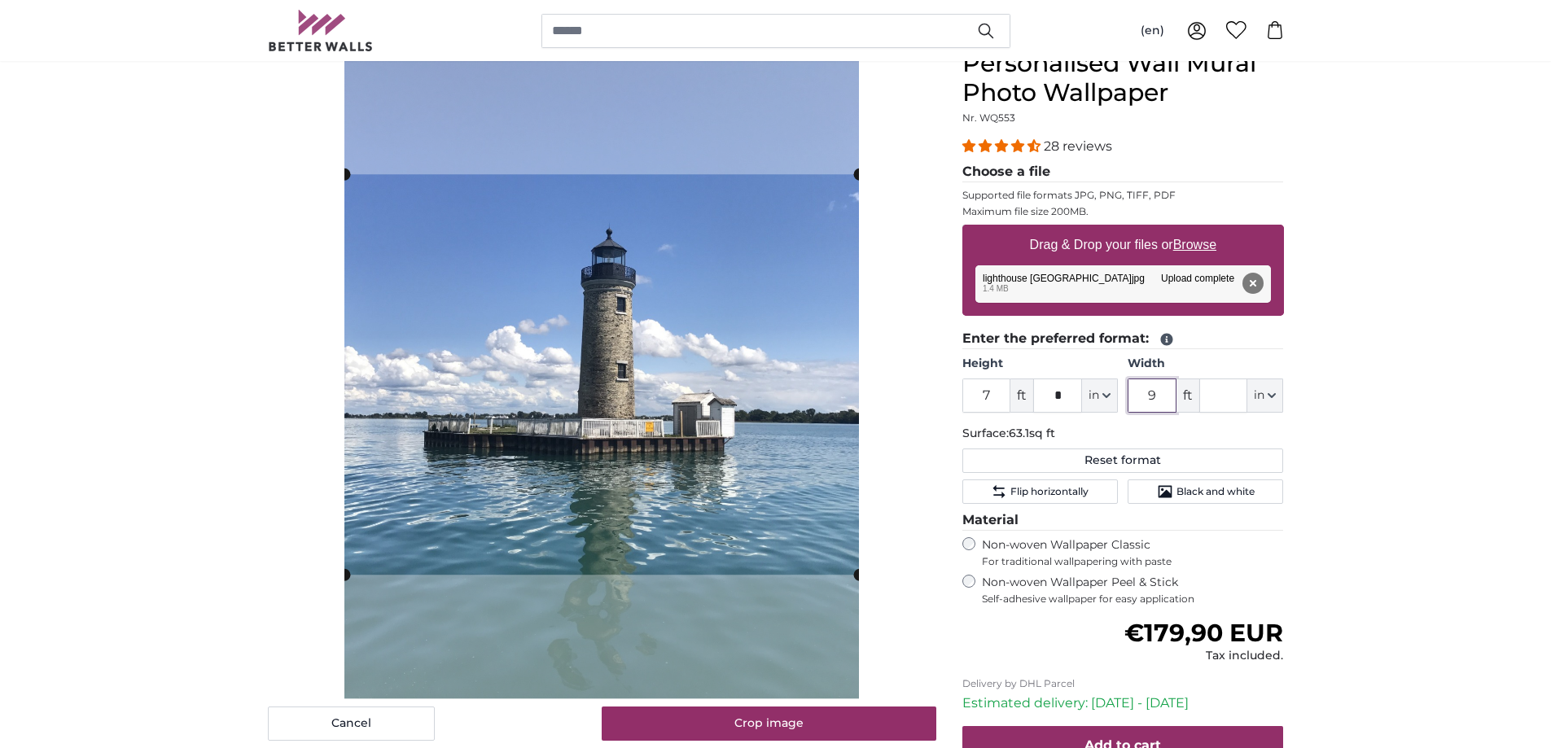
click at [1160, 396] on input "9" at bounding box center [1152, 396] width 49 height 34
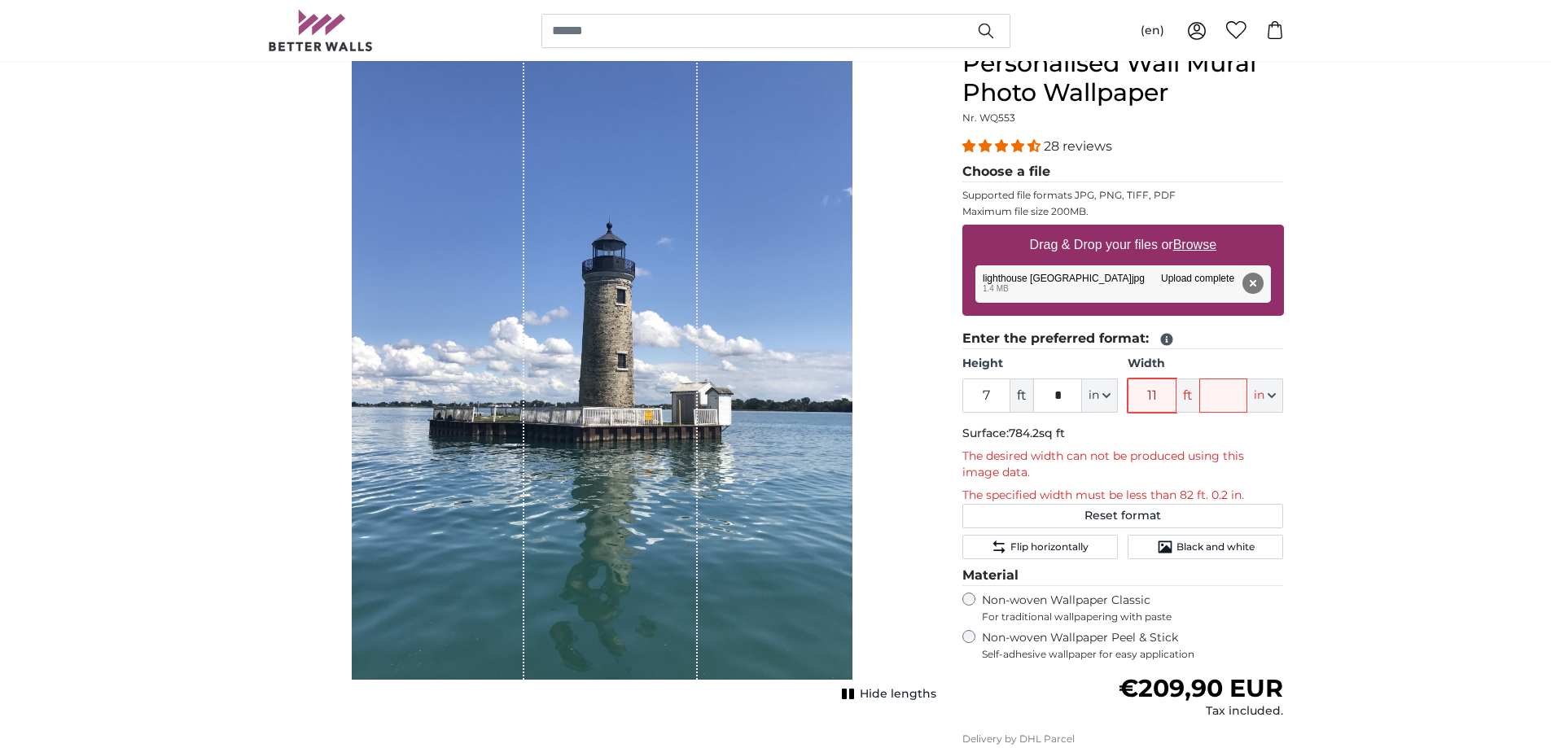
type input "1"
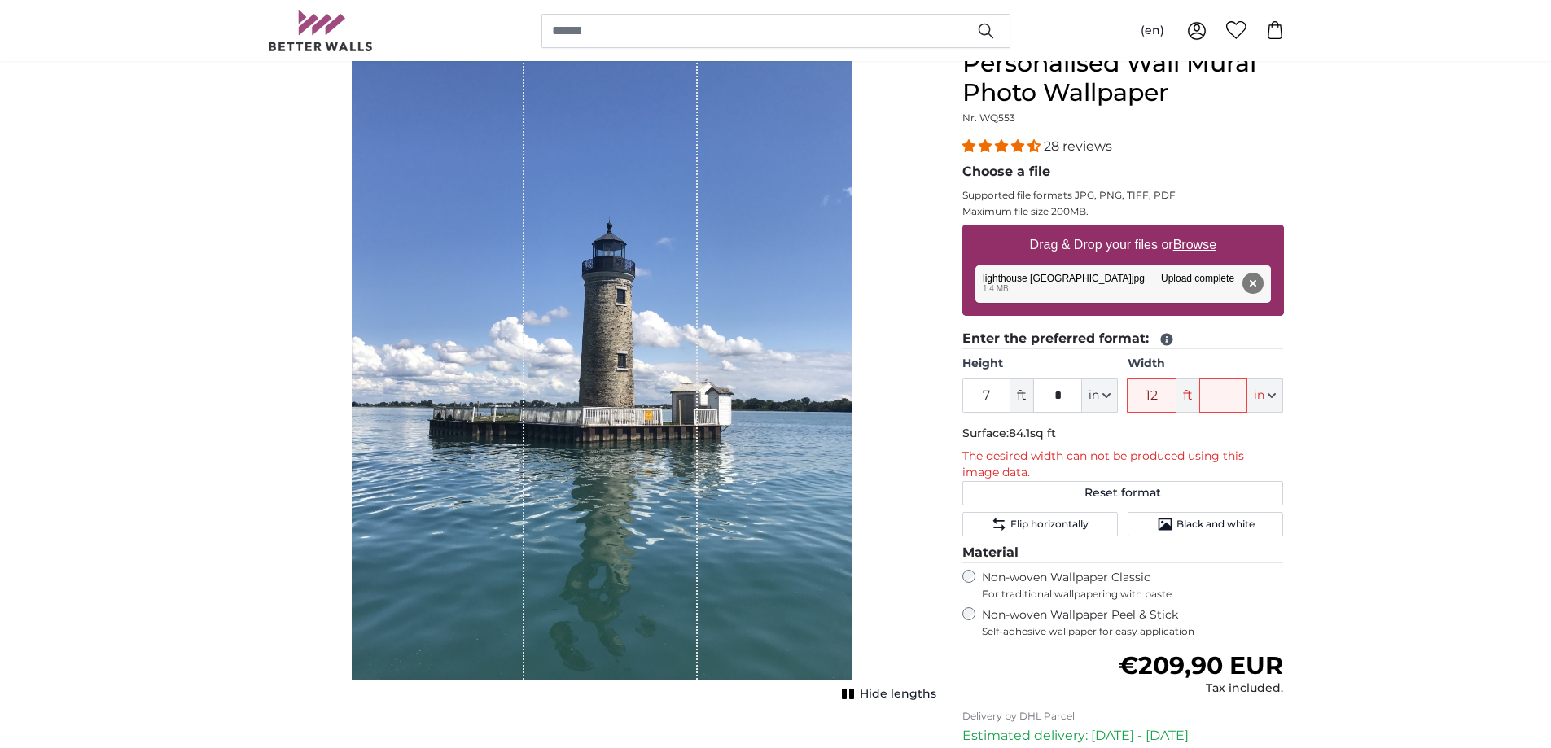
type input "12"
click at [998, 394] on input "7" at bounding box center [986, 396] width 49 height 34
type input "8"
click at [1244, 399] on input "text" at bounding box center [1223, 396] width 49 height 34
type input "*"
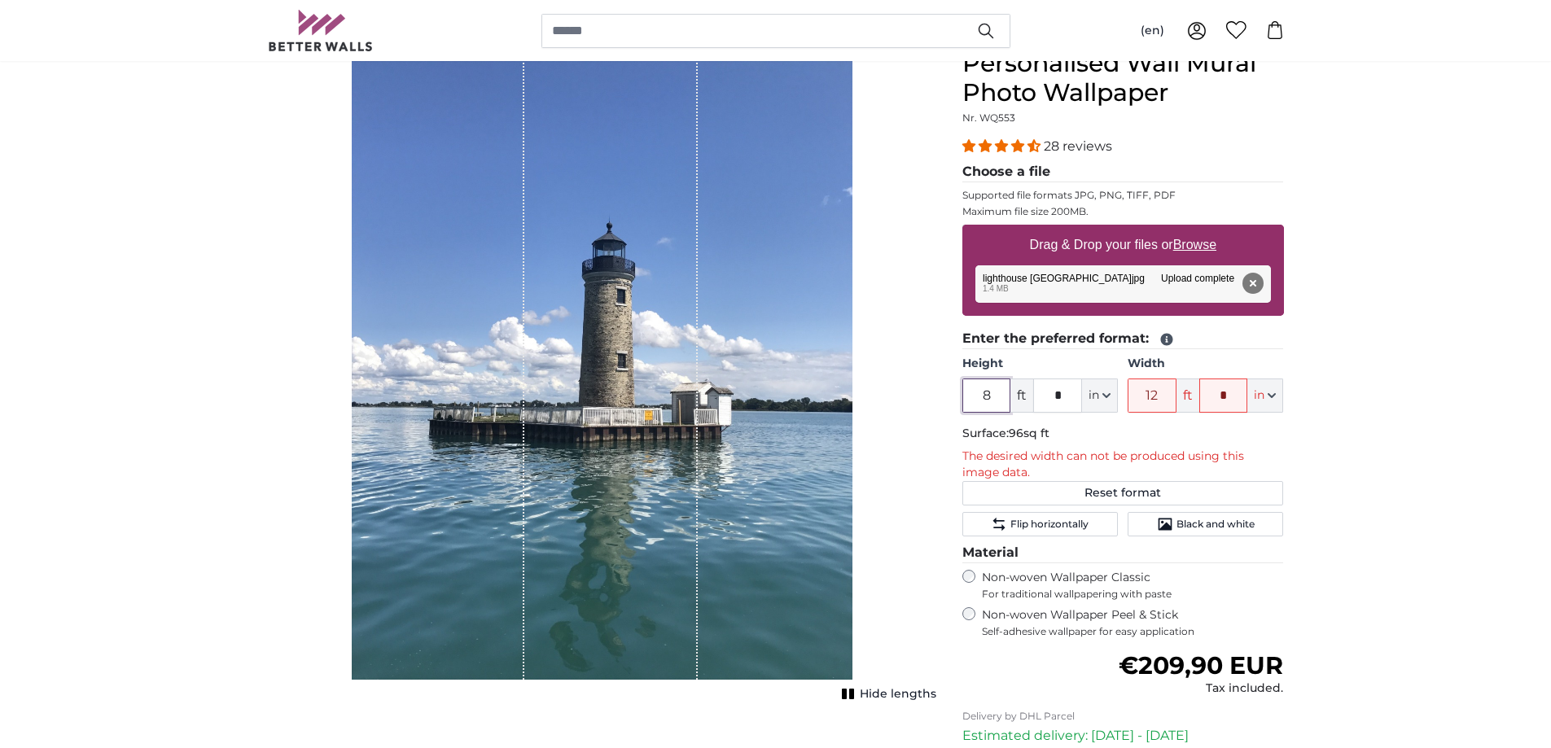
click at [997, 389] on input "8" at bounding box center [986, 396] width 49 height 34
type input "7"
click at [1164, 399] on input "12" at bounding box center [1152, 396] width 49 height 34
type input "1"
type input "11"
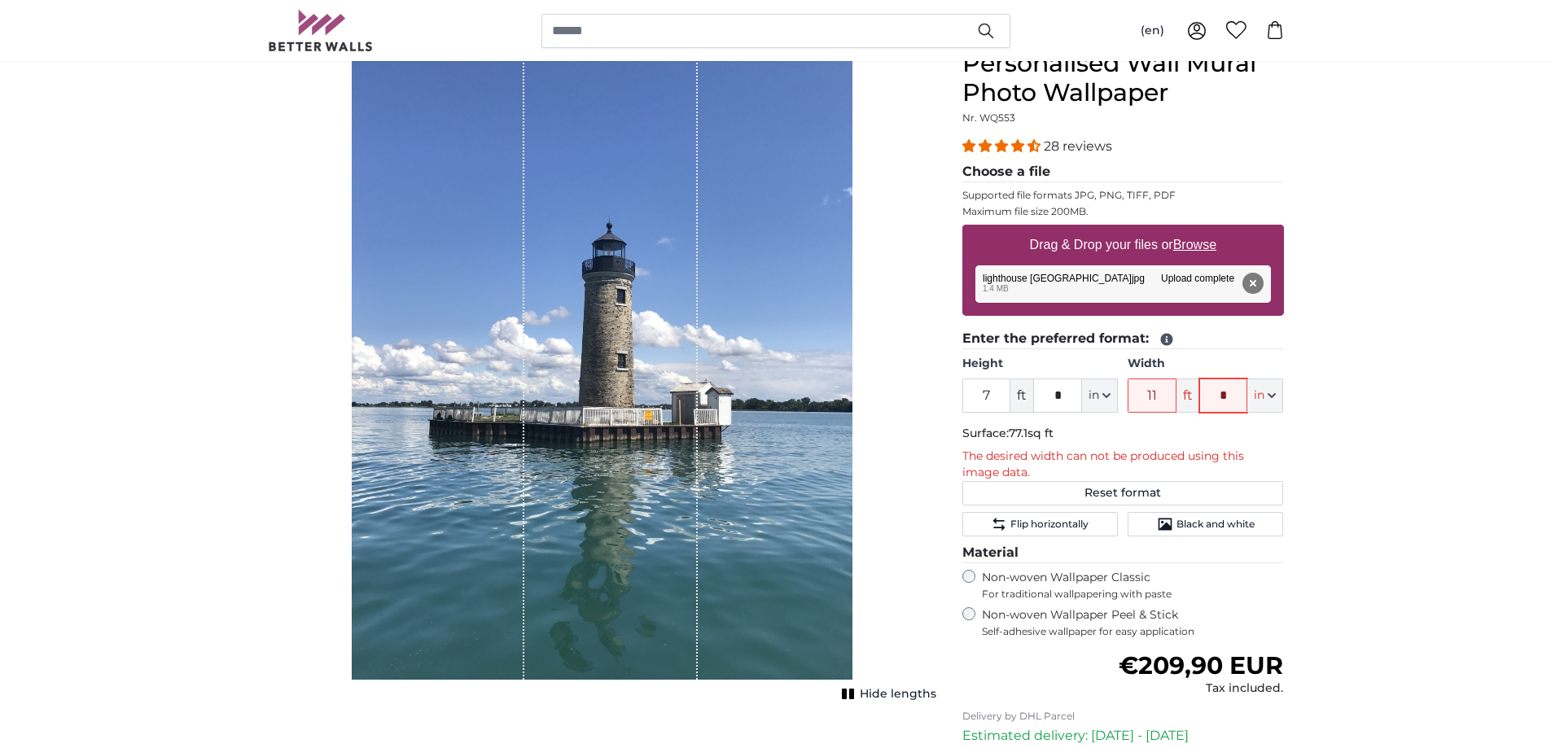
click at [1238, 397] on input "*" at bounding box center [1223, 396] width 49 height 34
click at [1272, 392] on icon "button" at bounding box center [1272, 396] width 8 height 8
click at [1272, 394] on icon "button" at bounding box center [1272, 396] width 8 height 8
click at [1138, 491] on button "Reset format" at bounding box center [1123, 493] width 322 height 24
type input "6"
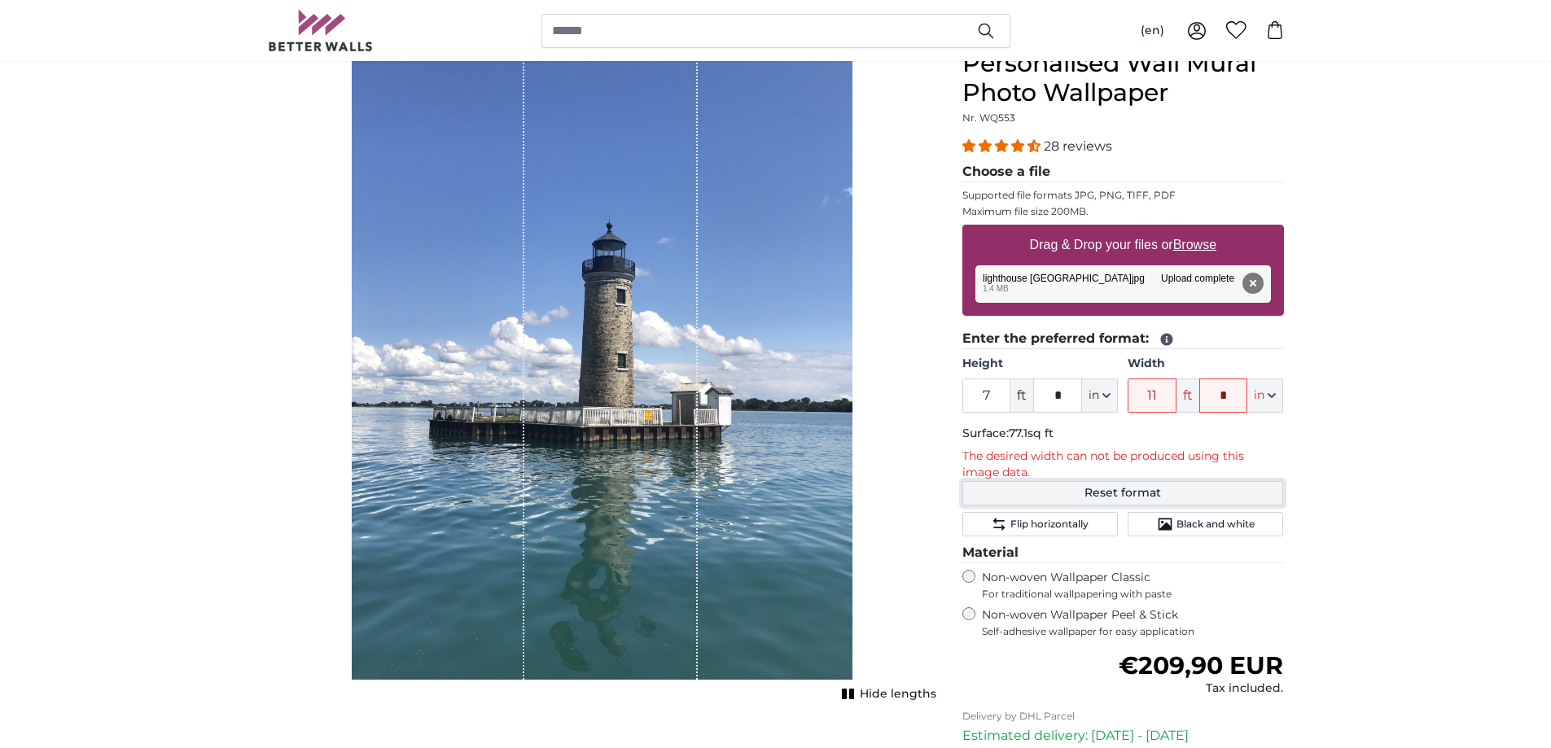
type input "4"
type input "***"
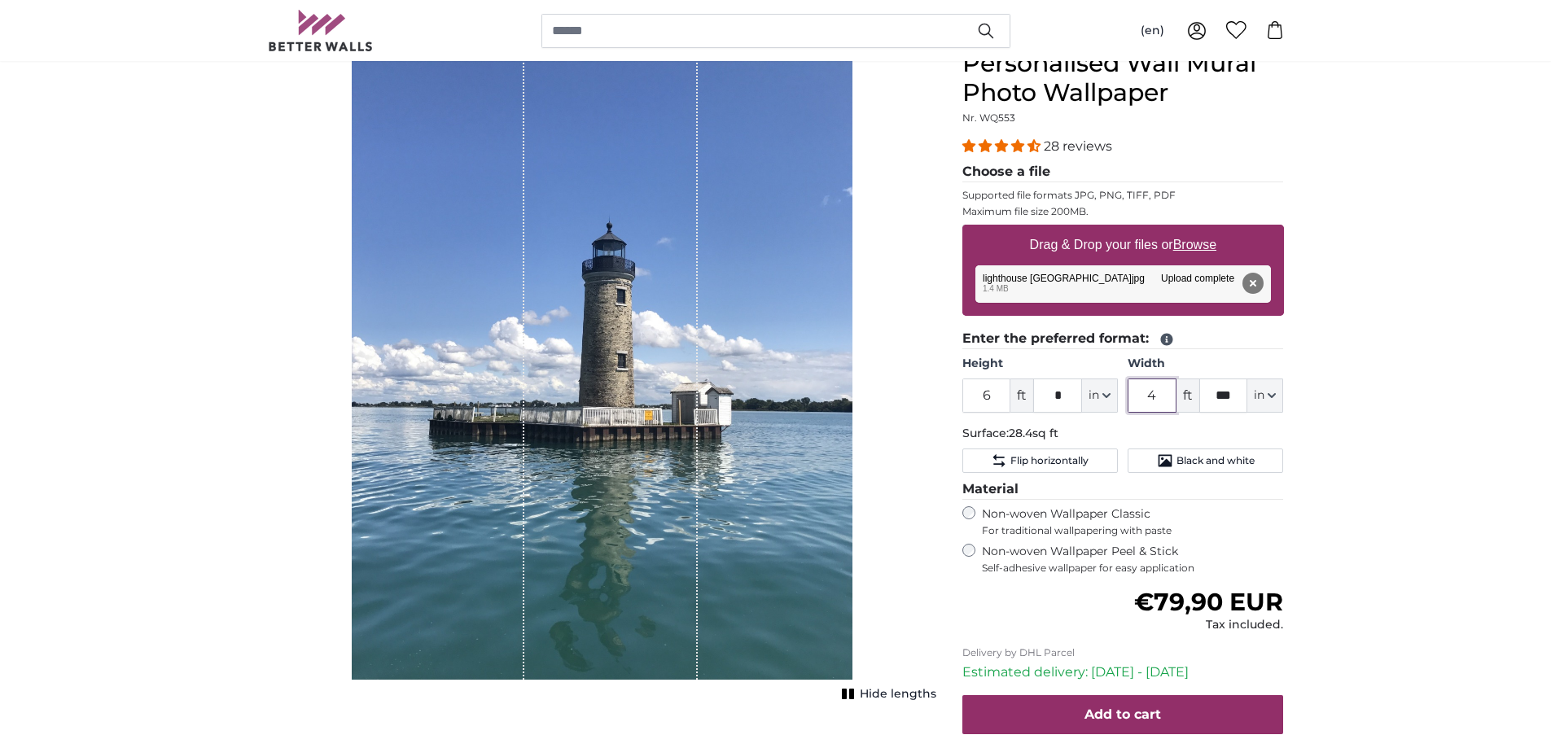
click at [1160, 401] on input "4" at bounding box center [1152, 396] width 49 height 34
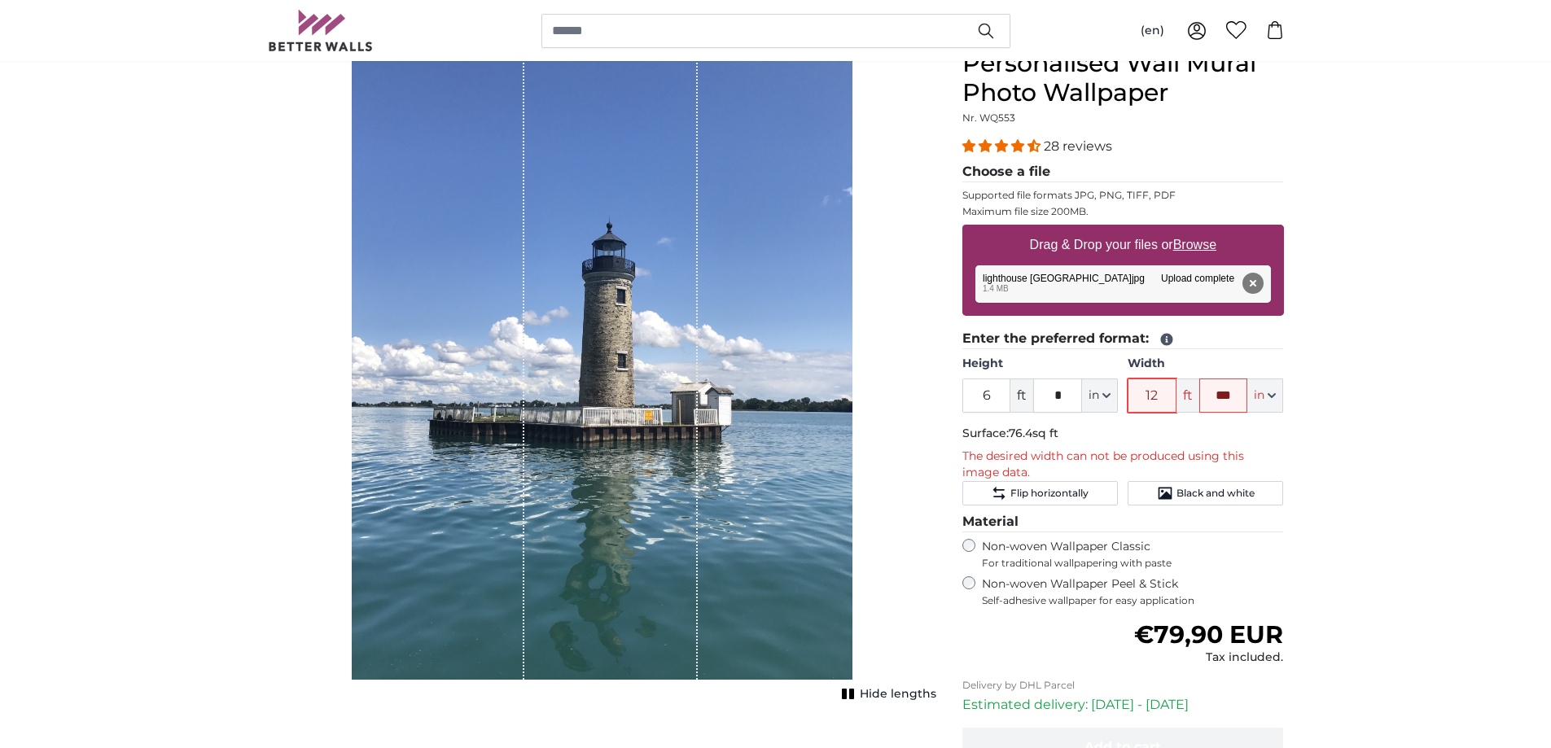
type input "12"
click at [1230, 397] on input "***" at bounding box center [1223, 396] width 49 height 34
type input "*"
click at [997, 392] on input "6" at bounding box center [986, 396] width 49 height 34
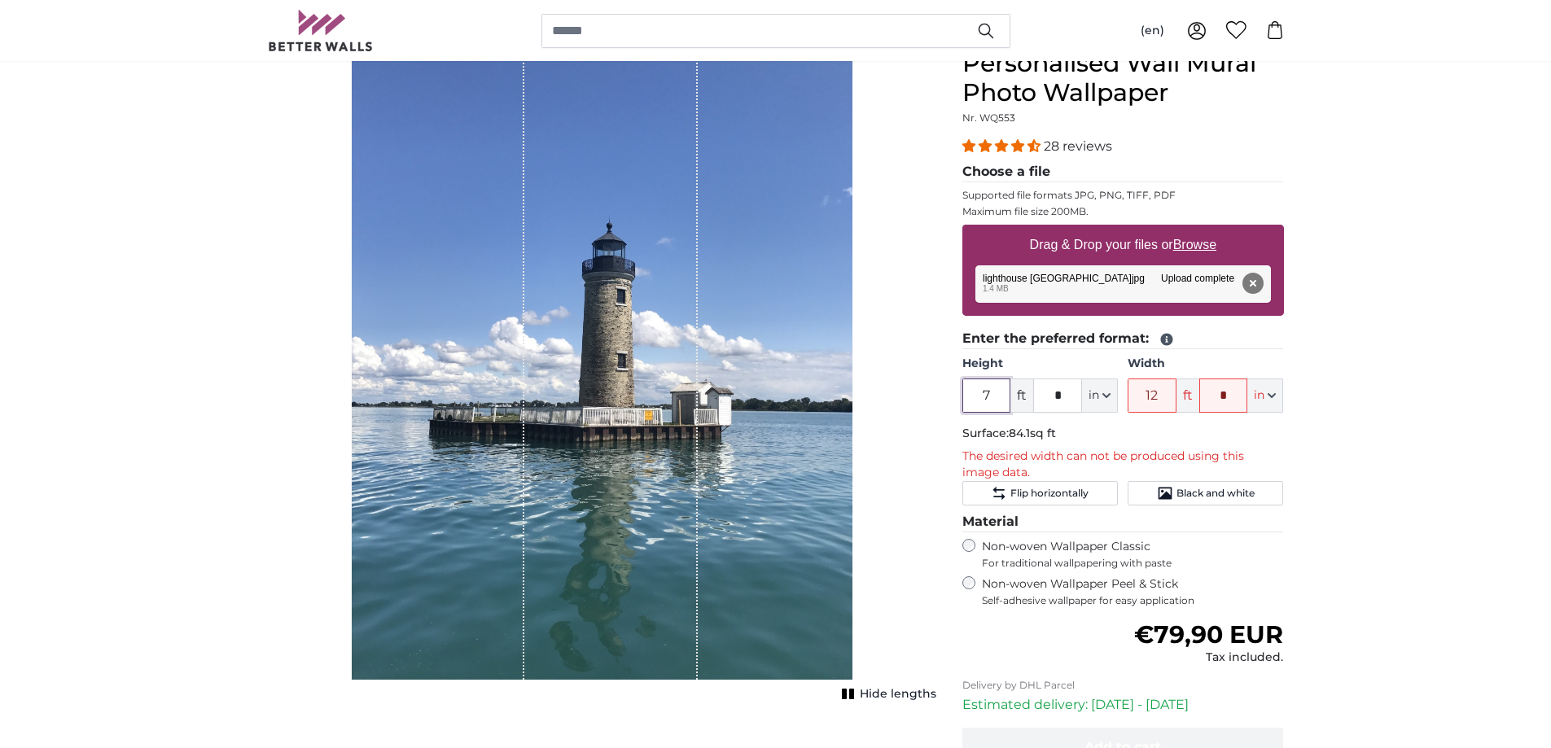
type input "7"
click at [1160, 393] on input "12" at bounding box center [1152, 396] width 49 height 34
type input "1"
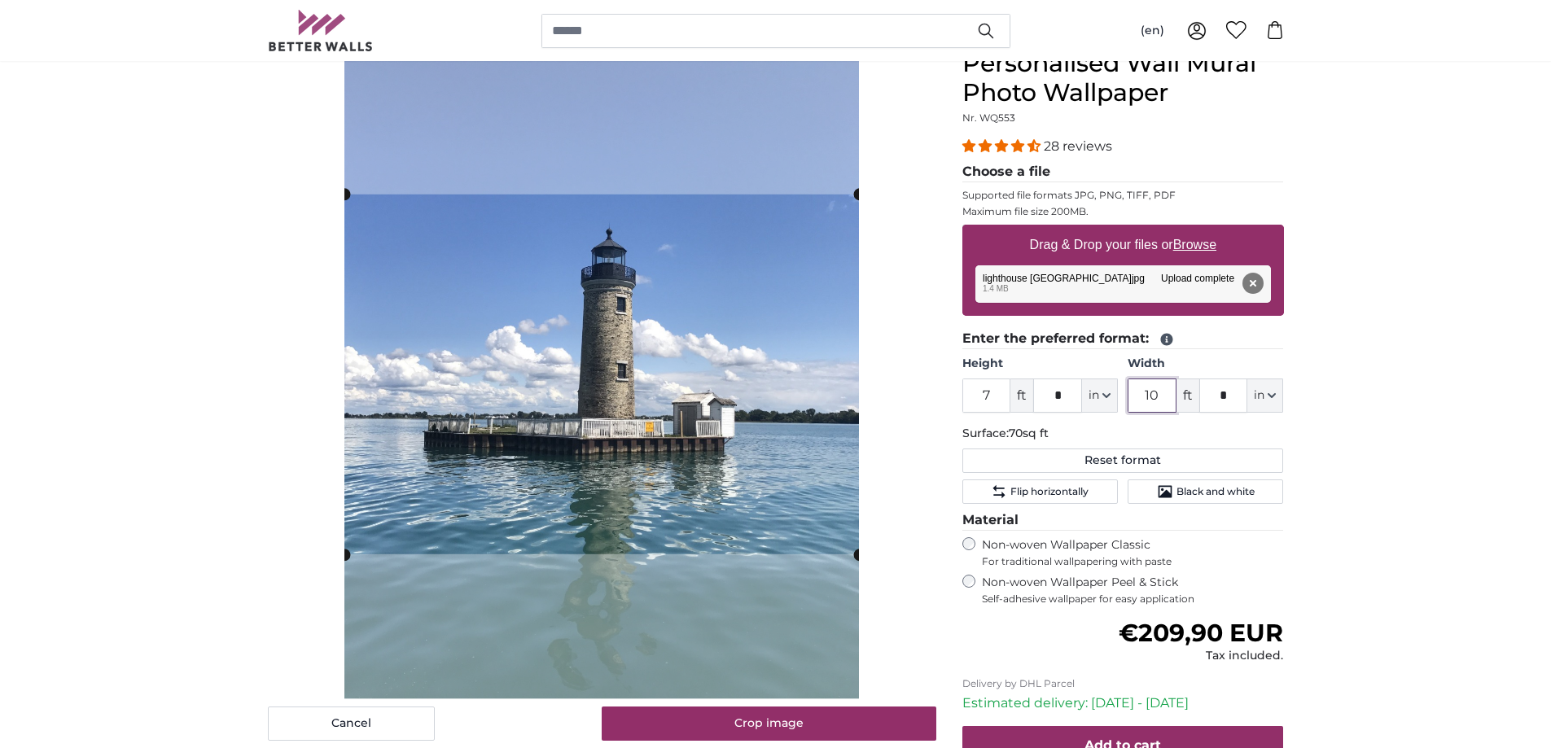
type input "10"
click at [1234, 399] on input "*" at bounding box center [1223, 396] width 49 height 34
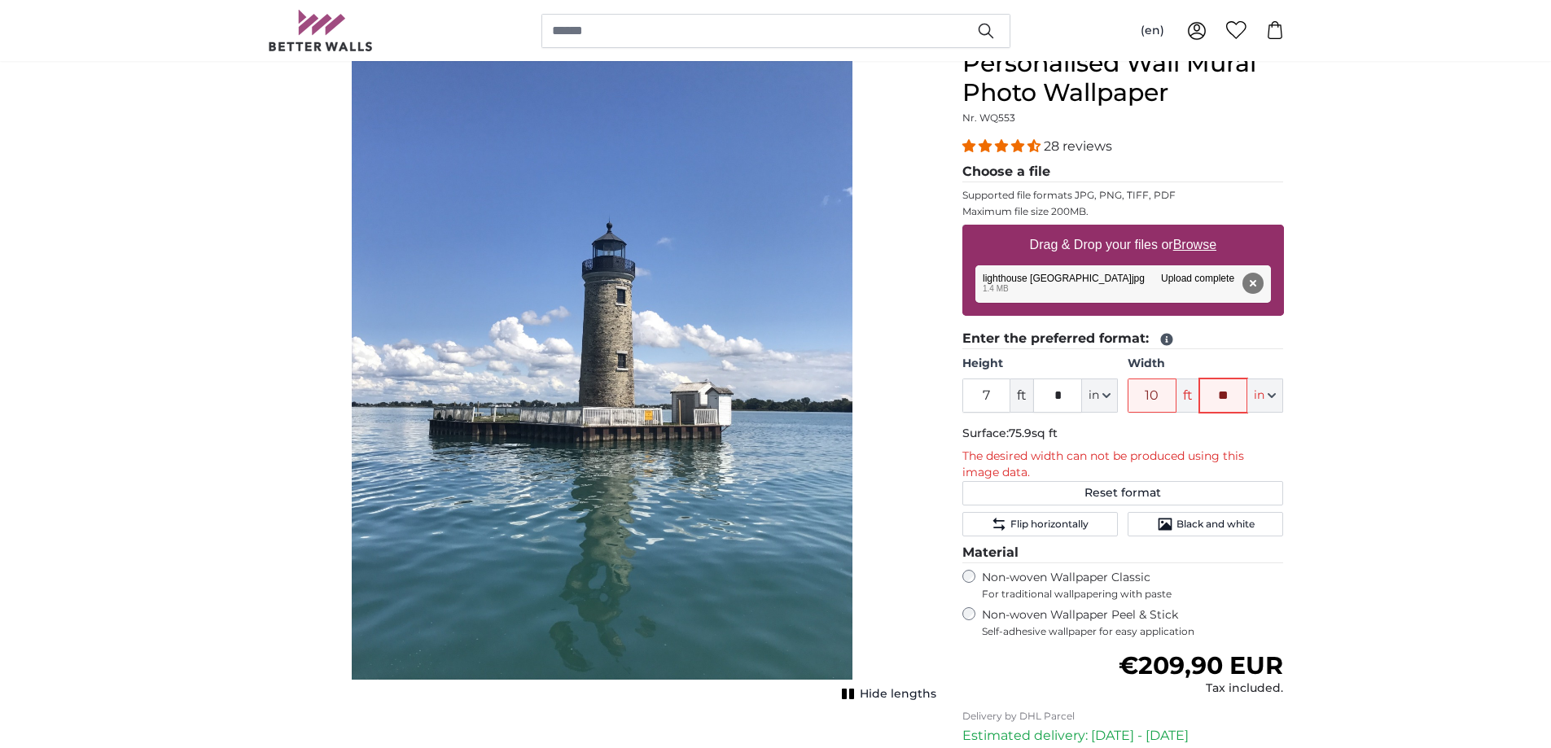
type input "*"
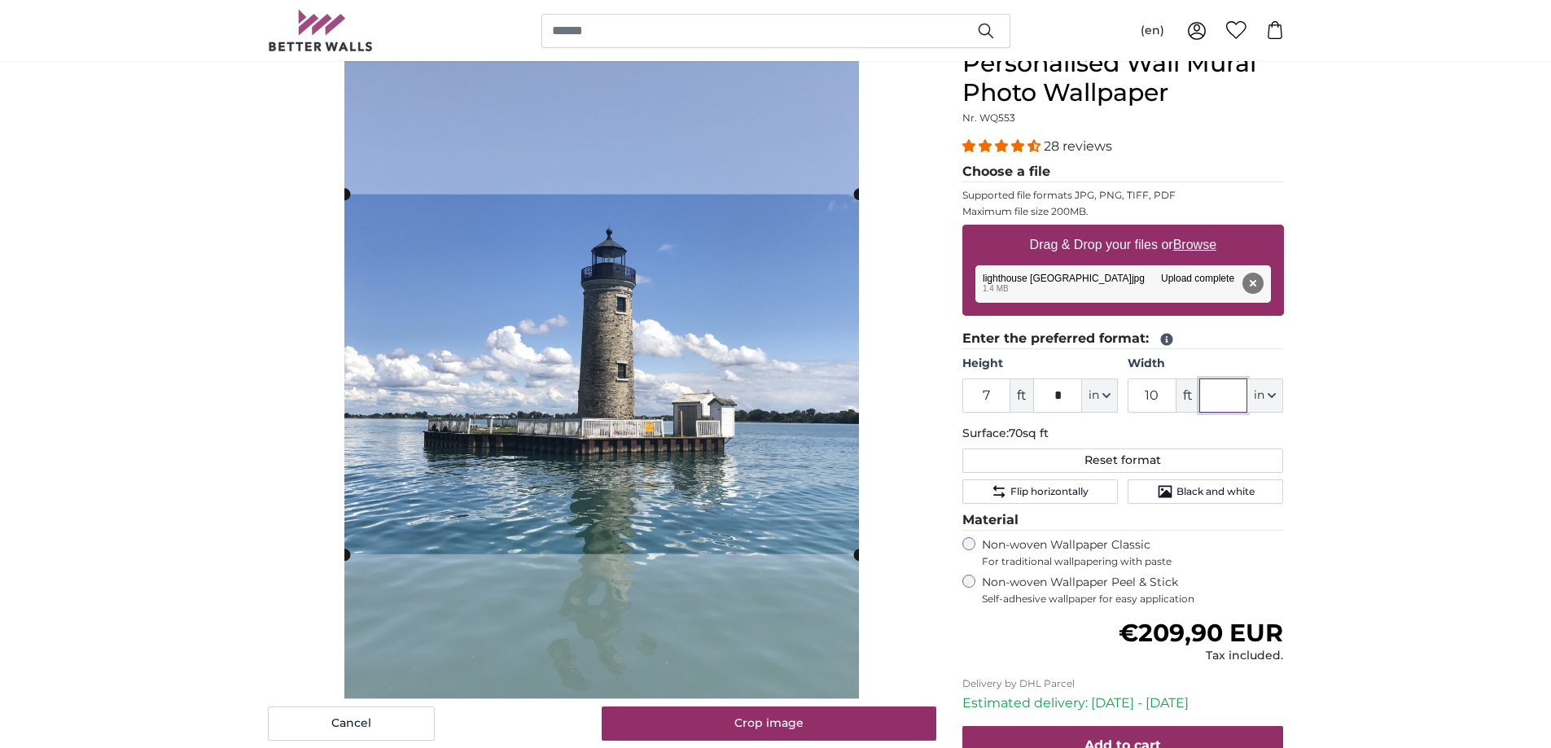
type input "*"
click at [777, 384] on cropper-handle at bounding box center [601, 381] width 515 height 346
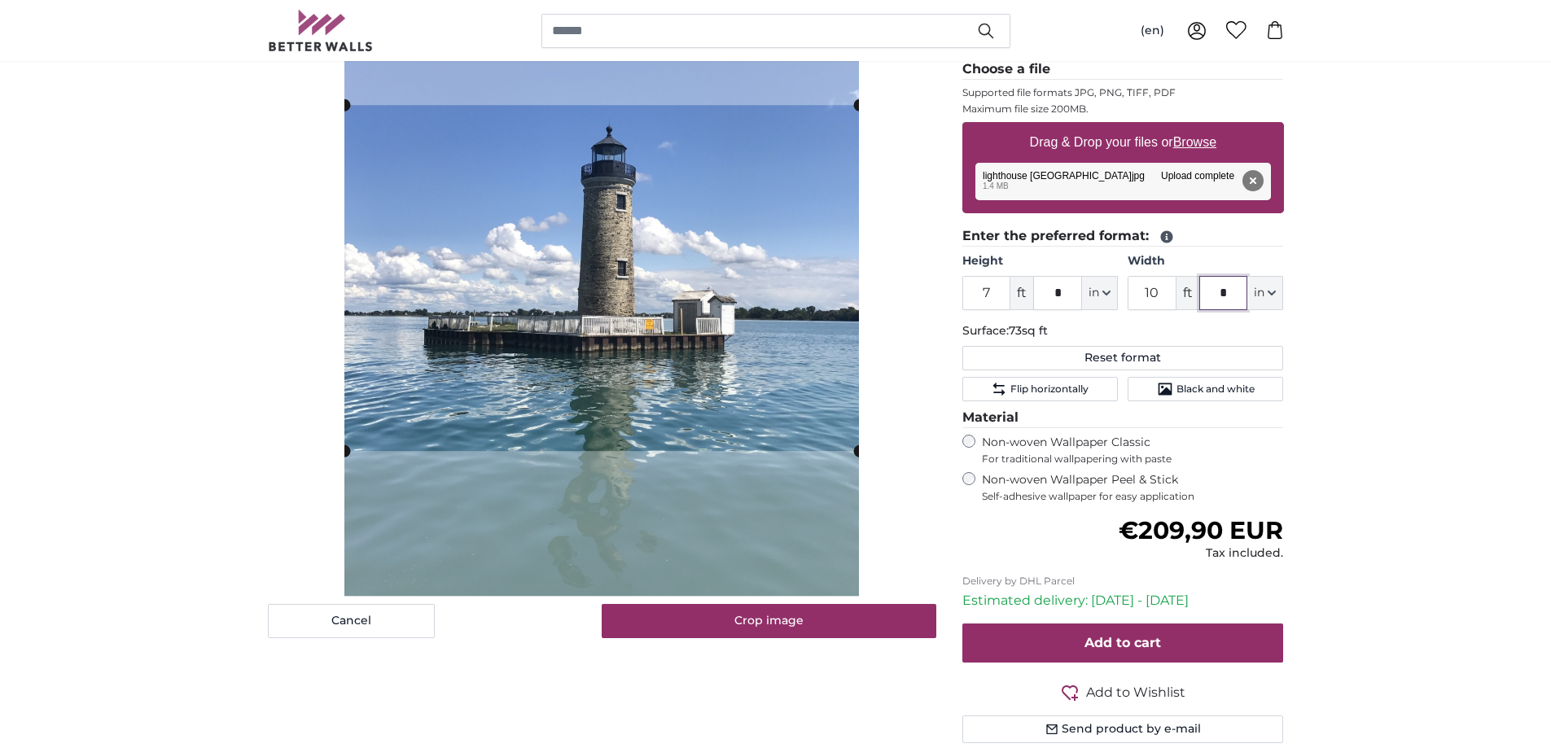
scroll to position [163, 0]
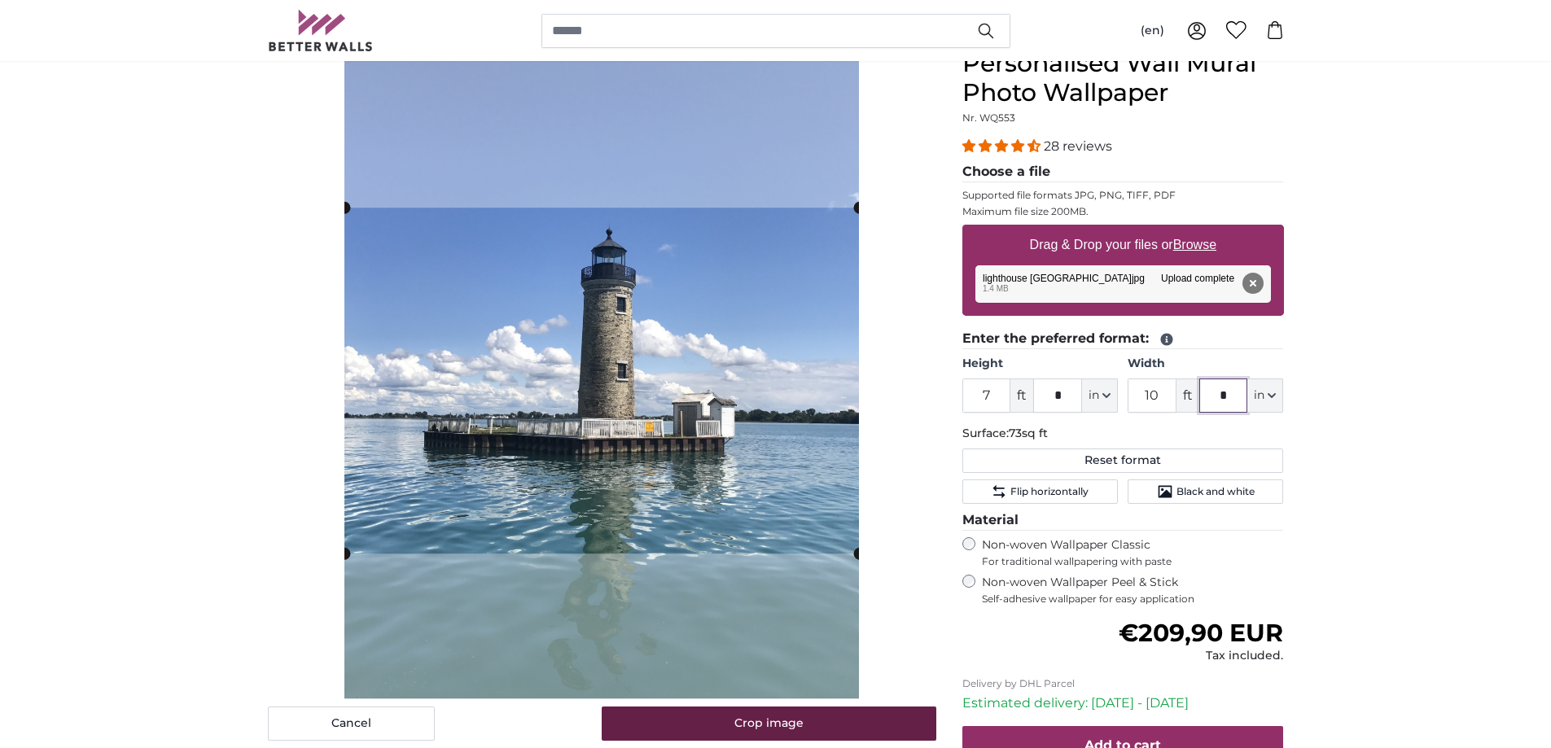
type input "*"
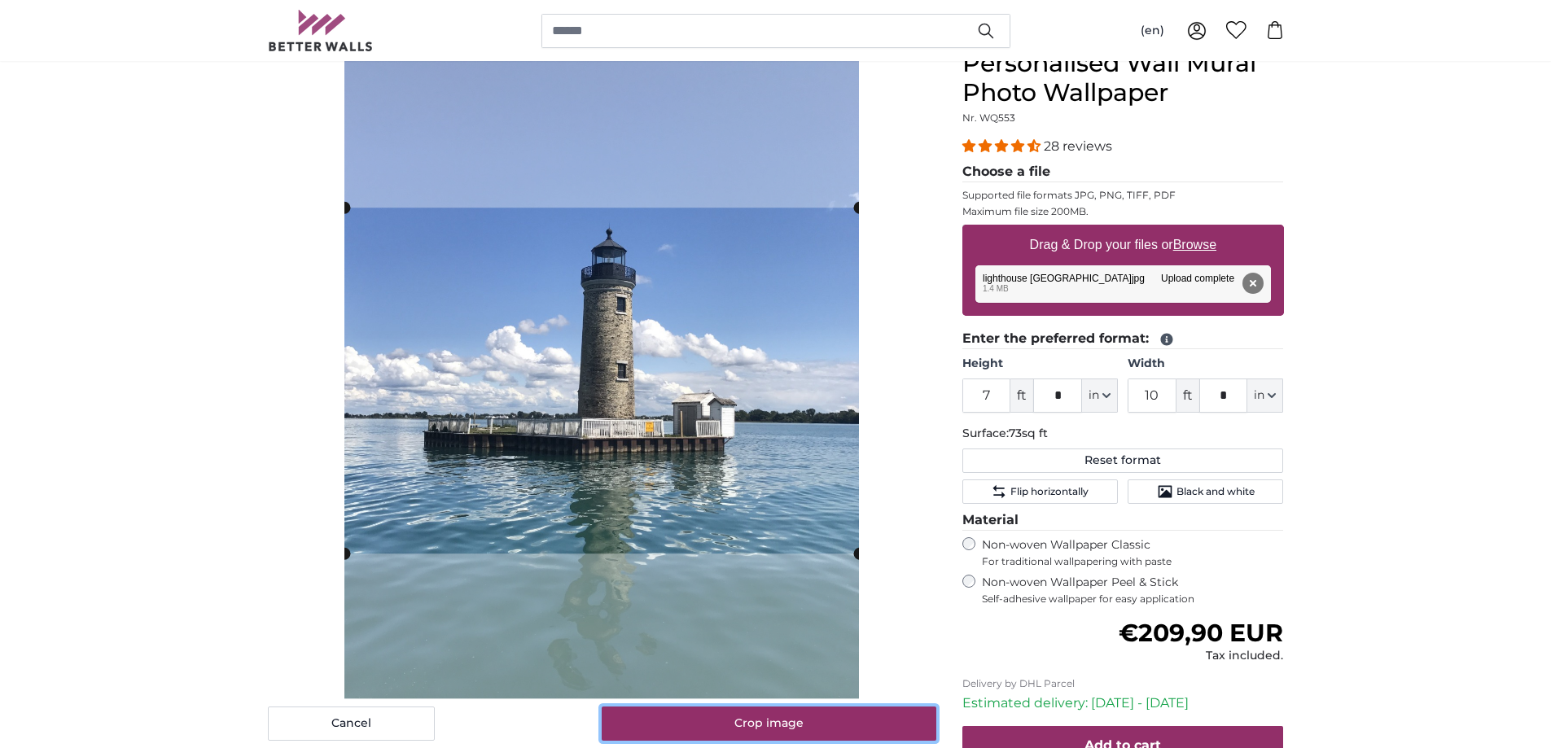
click at [779, 719] on button "Crop image" at bounding box center [769, 724] width 335 height 34
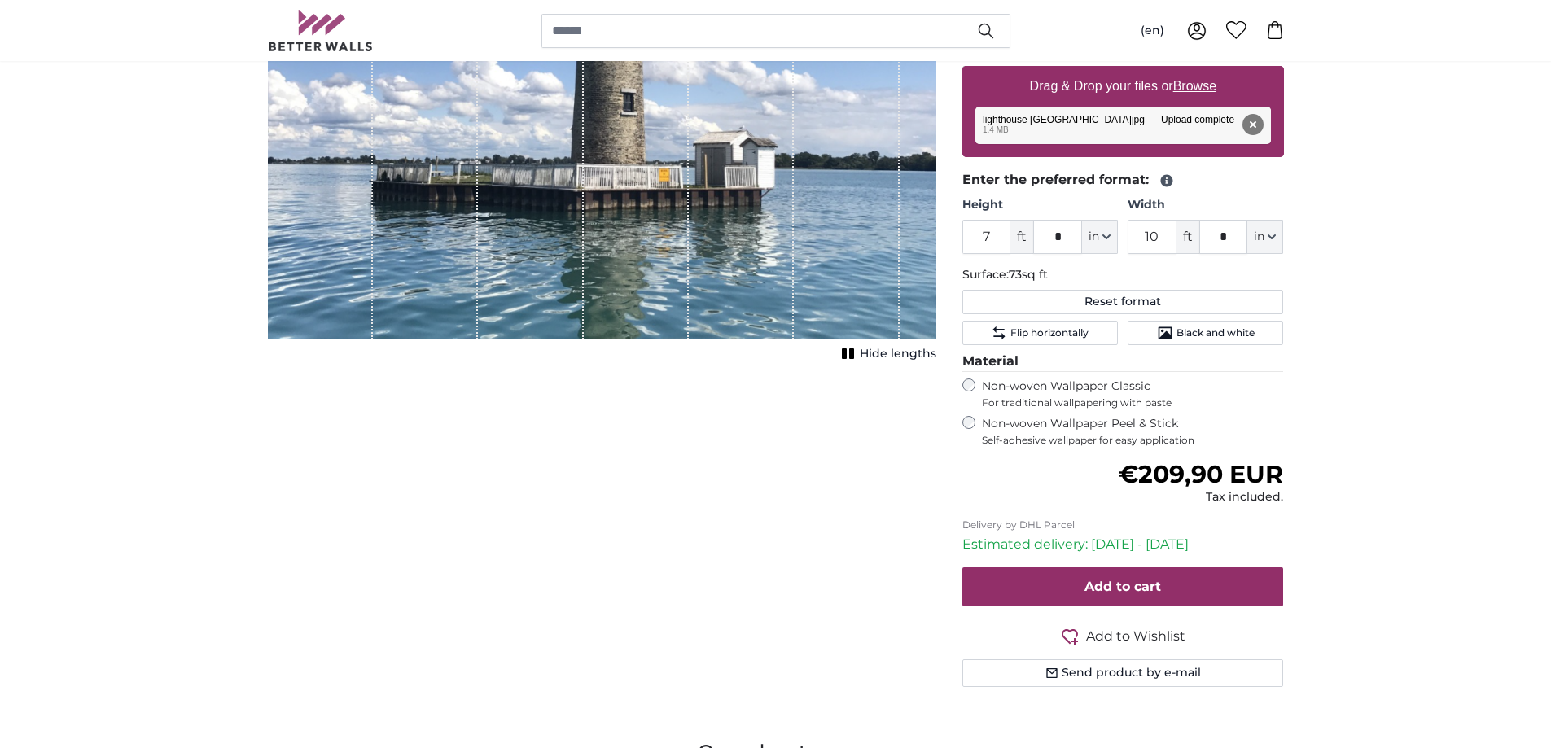
scroll to position [326, 0]
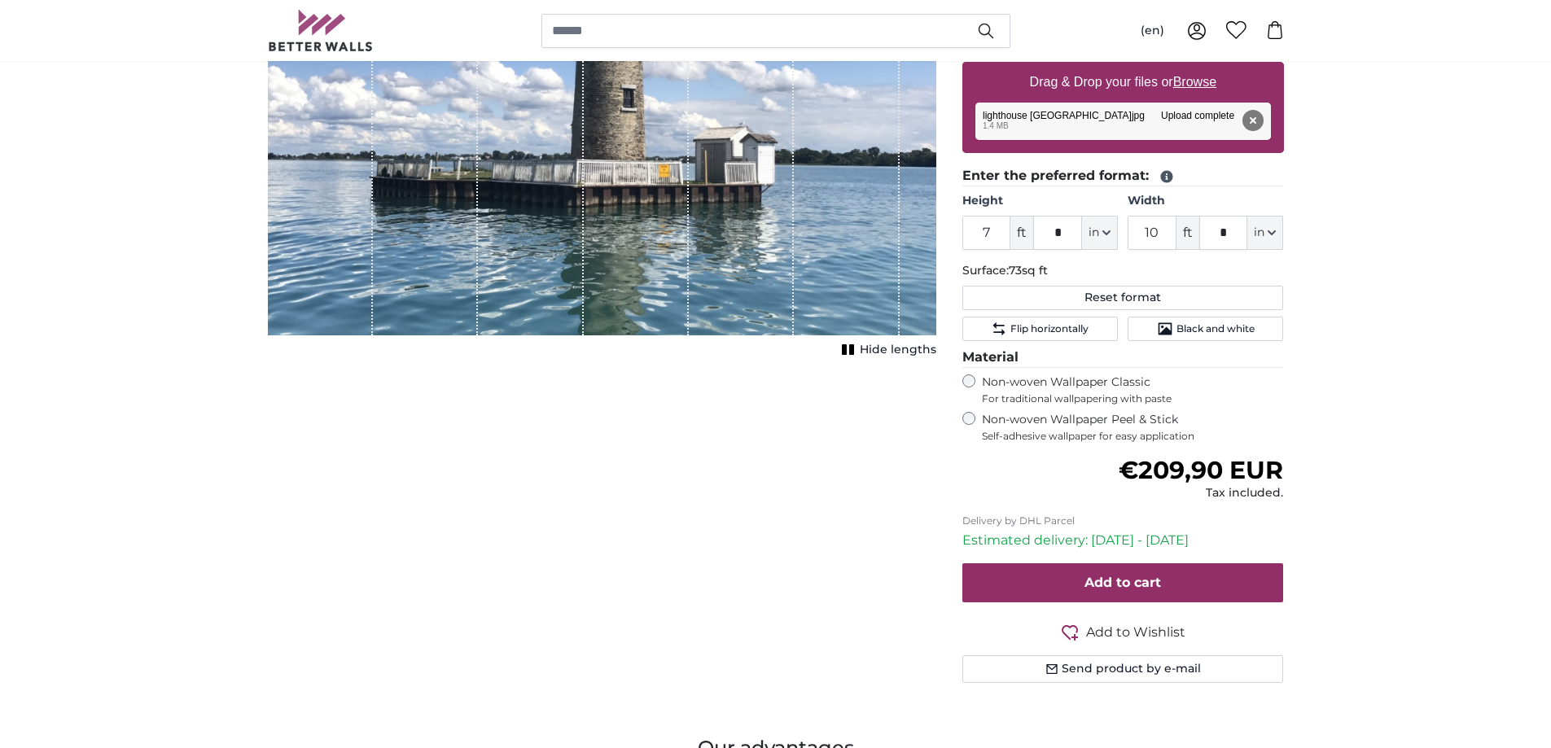
click at [861, 347] on button "Hide lengths" at bounding box center [886, 350] width 99 height 23
click at [886, 353] on span "Show lengths" at bounding box center [895, 350] width 82 height 16
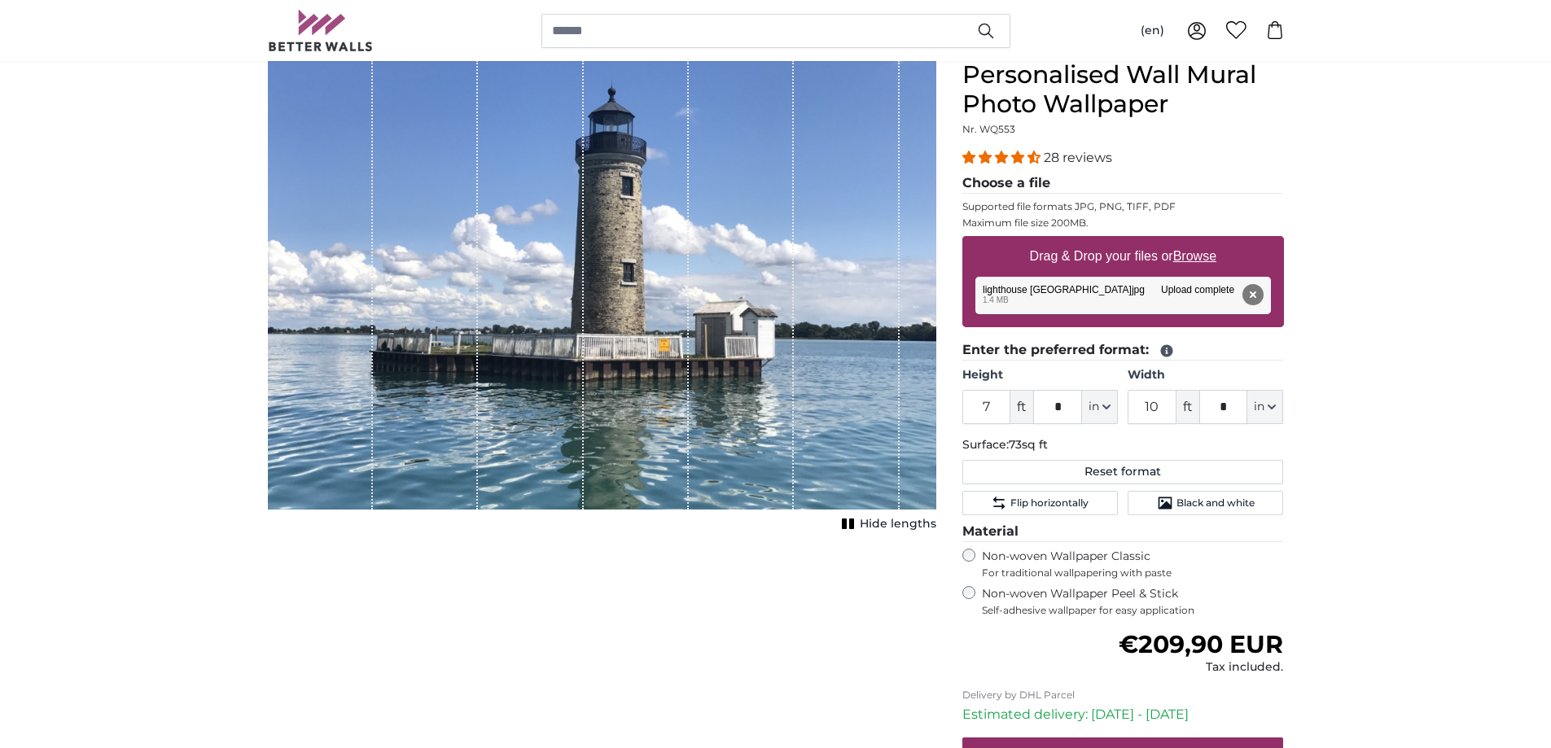
scroll to position [0, 0]
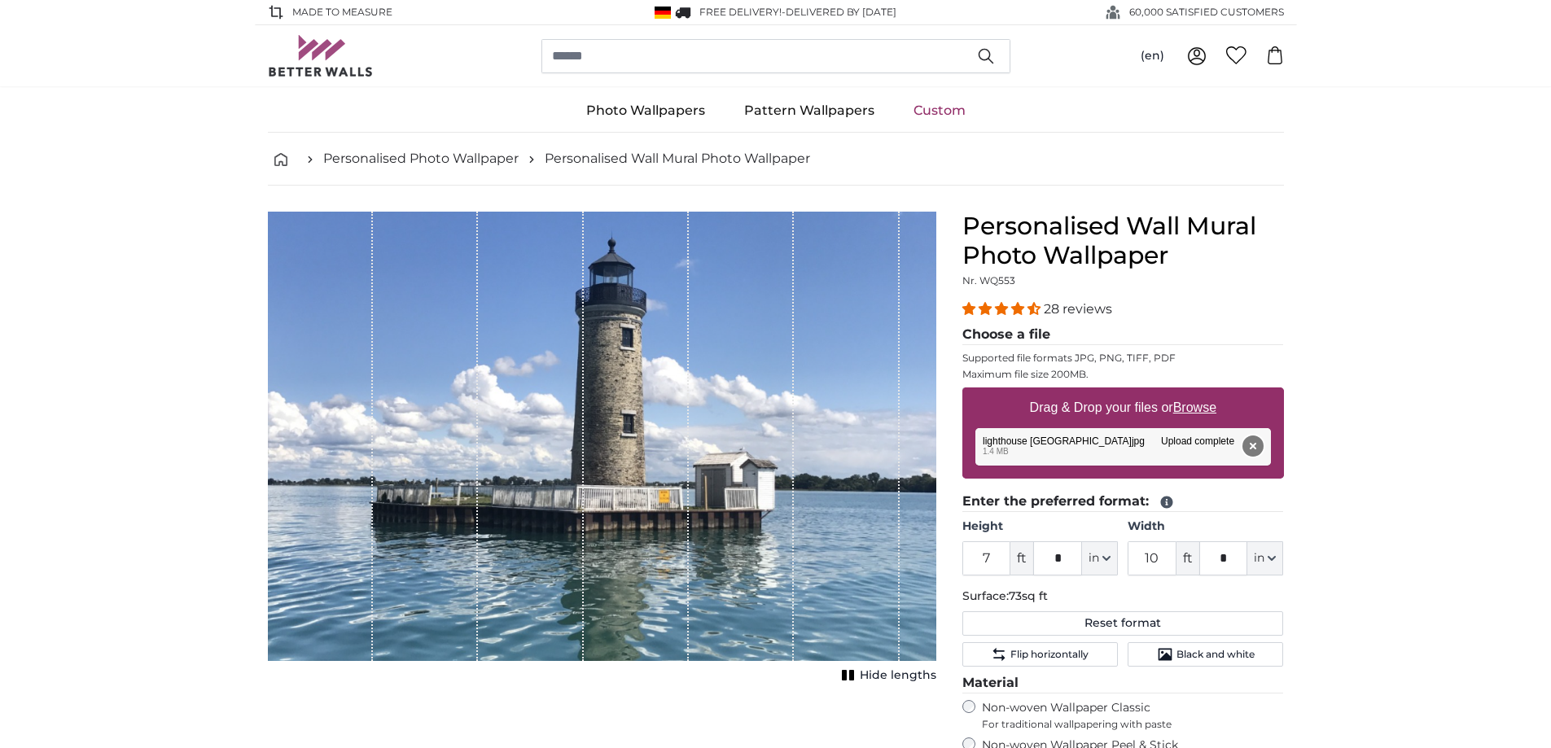
click at [1253, 443] on button "Remove" at bounding box center [1252, 446] width 21 height 21
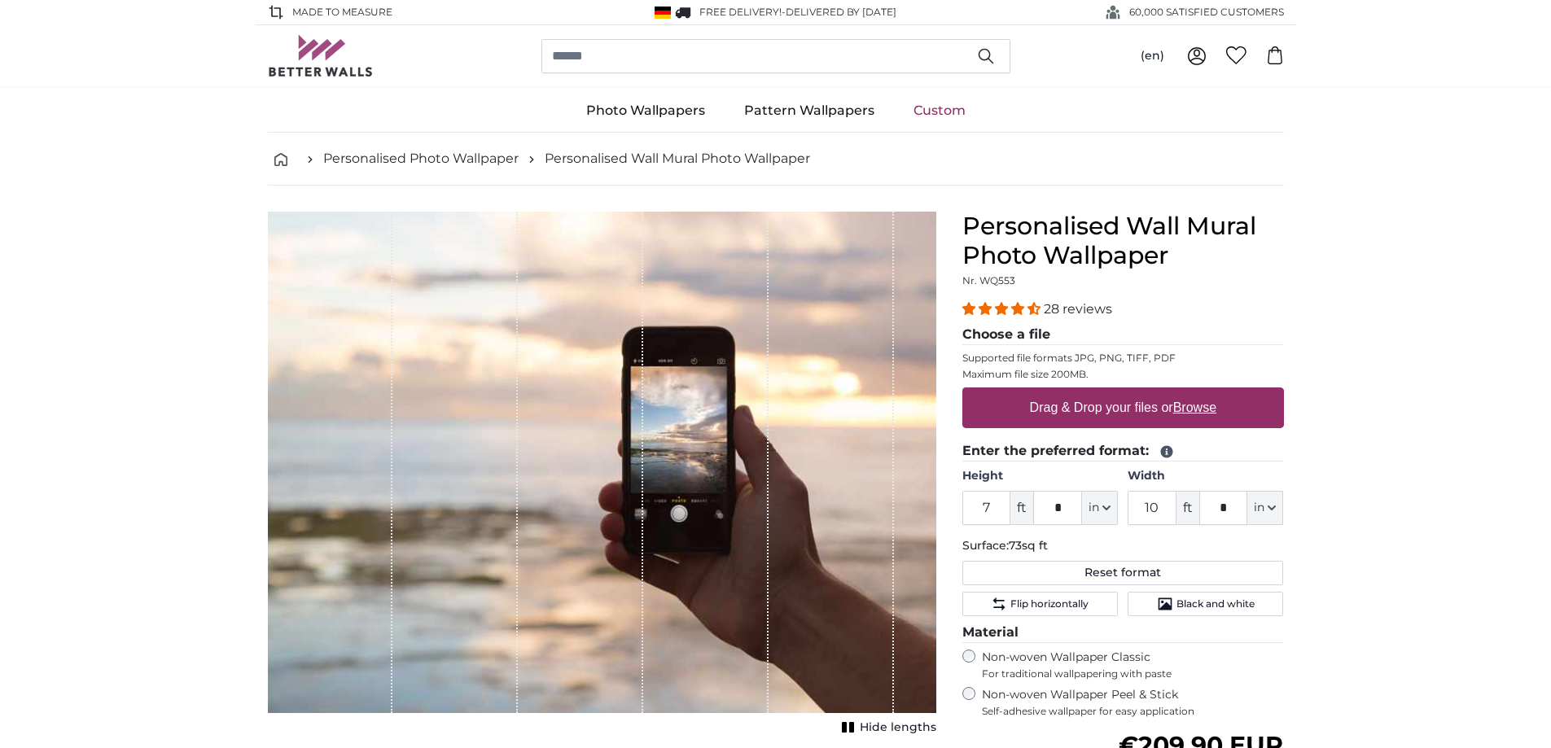
click at [1194, 408] on u "Browse" at bounding box center [1194, 408] width 43 height 14
click at [1194, 392] on input "Drag & Drop your files or Browse" at bounding box center [1123, 390] width 322 height 5
type input "**********"
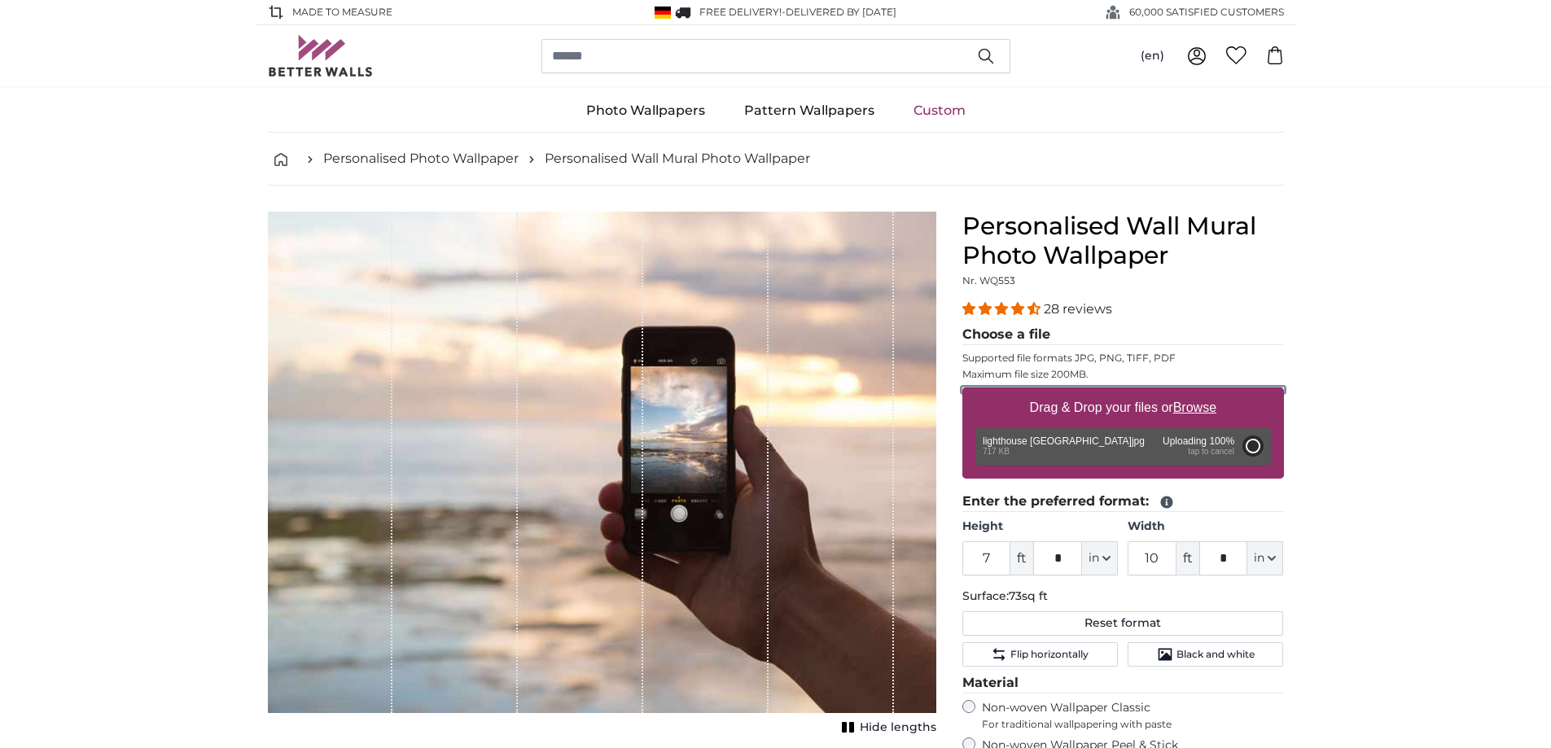
type input "5"
type input "***"
type input "5"
type input "***"
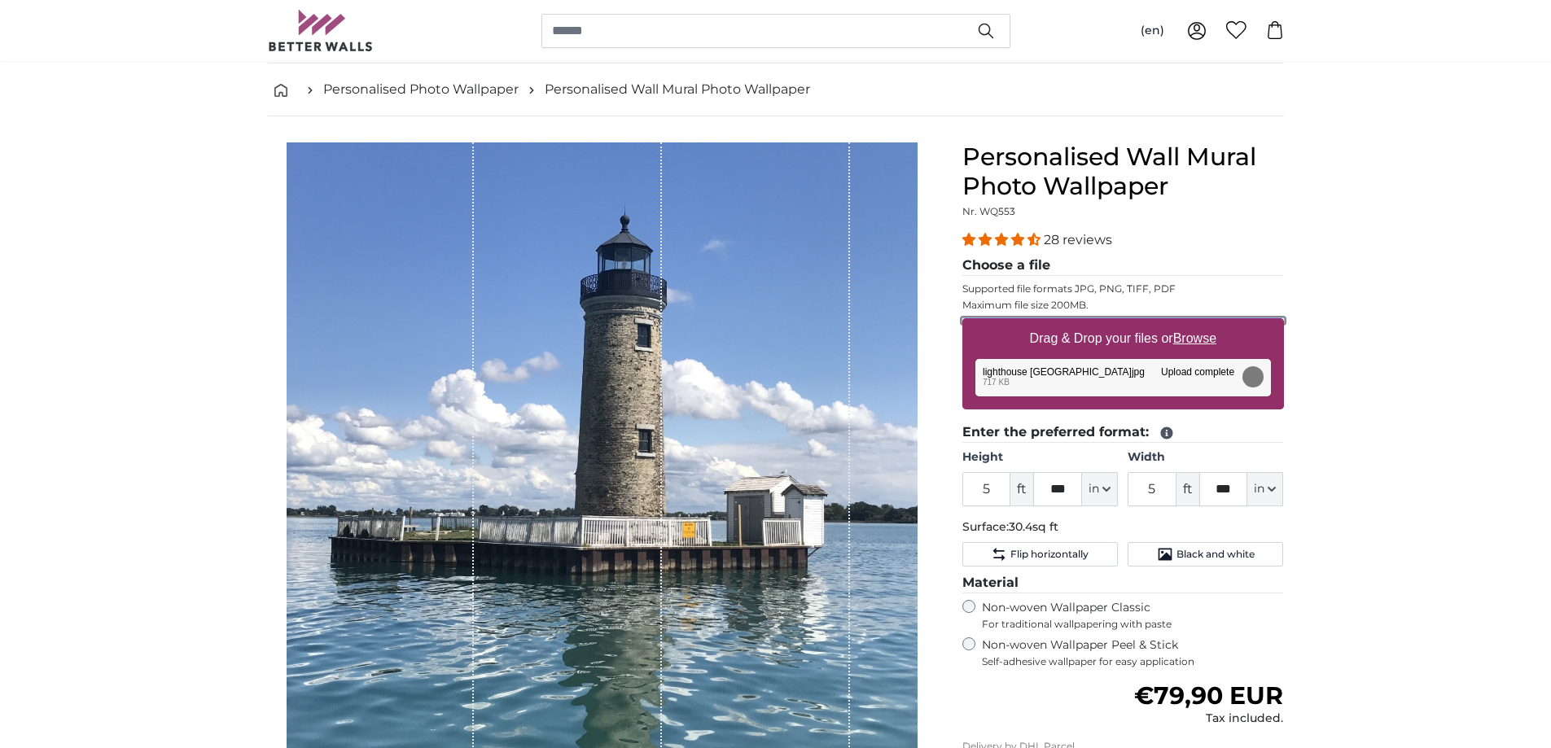
scroll to position [163, 0]
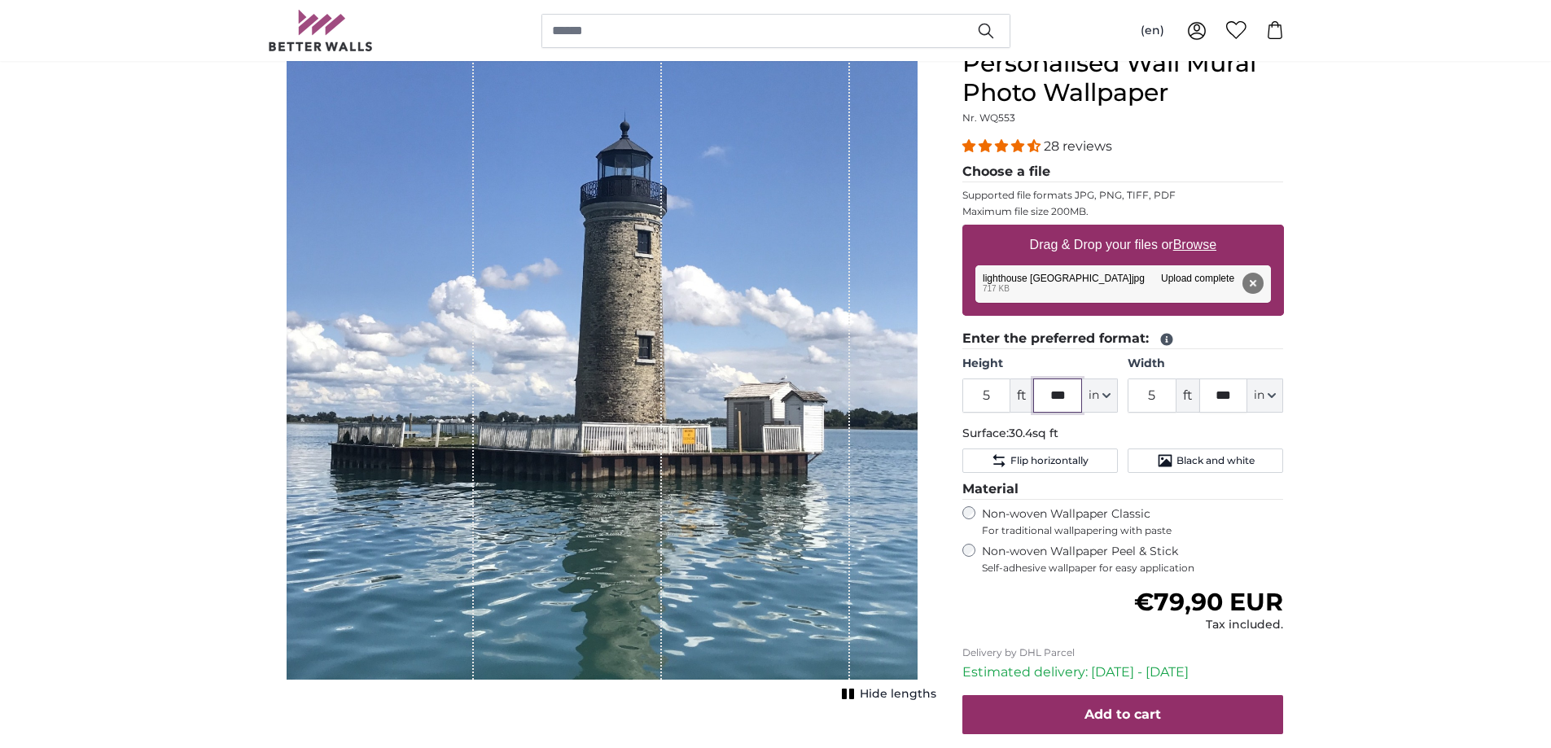
click at [1066, 393] on input "***" at bounding box center [1057, 396] width 49 height 34
type input "*"
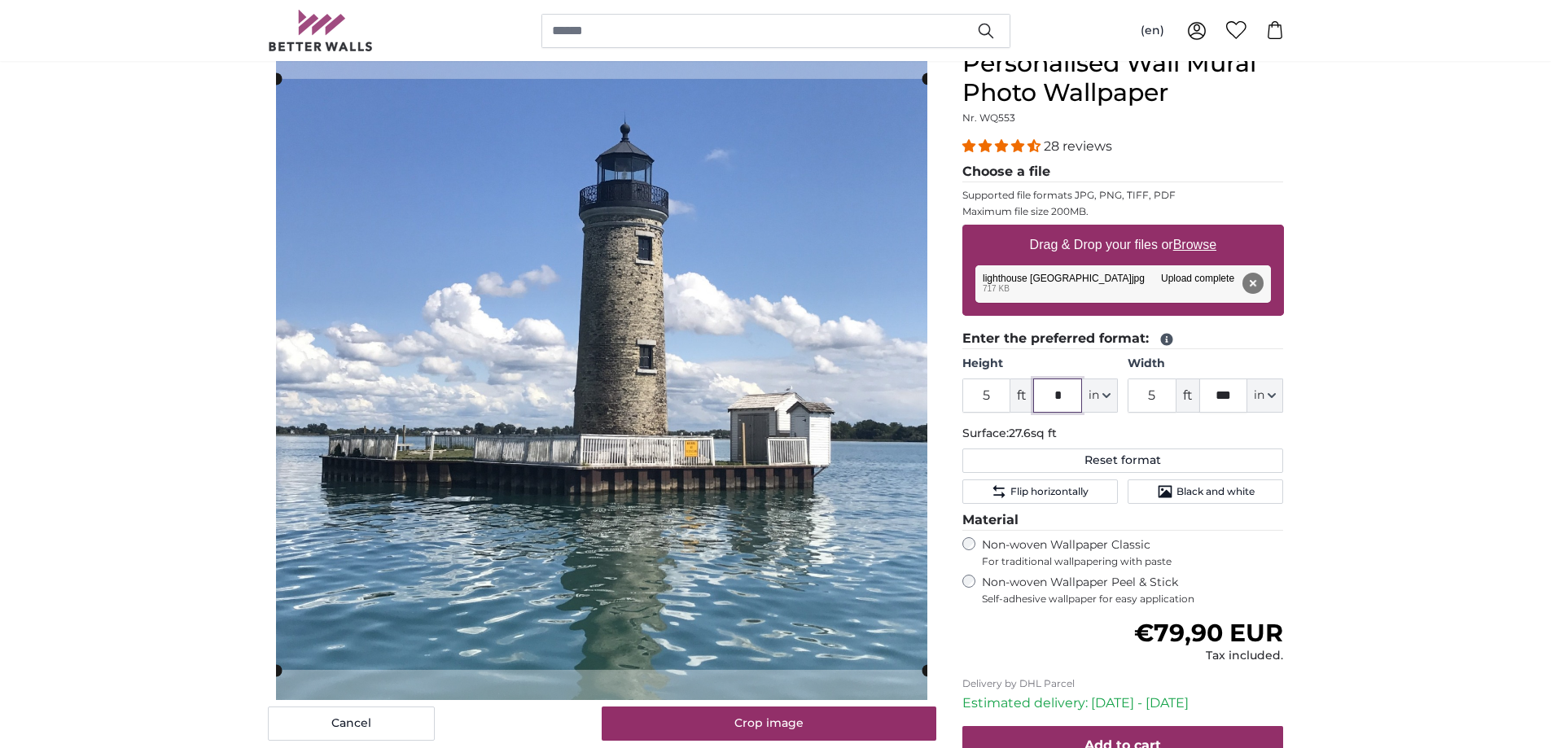
type input "*"
click at [1000, 396] on input "5" at bounding box center [986, 396] width 49 height 34
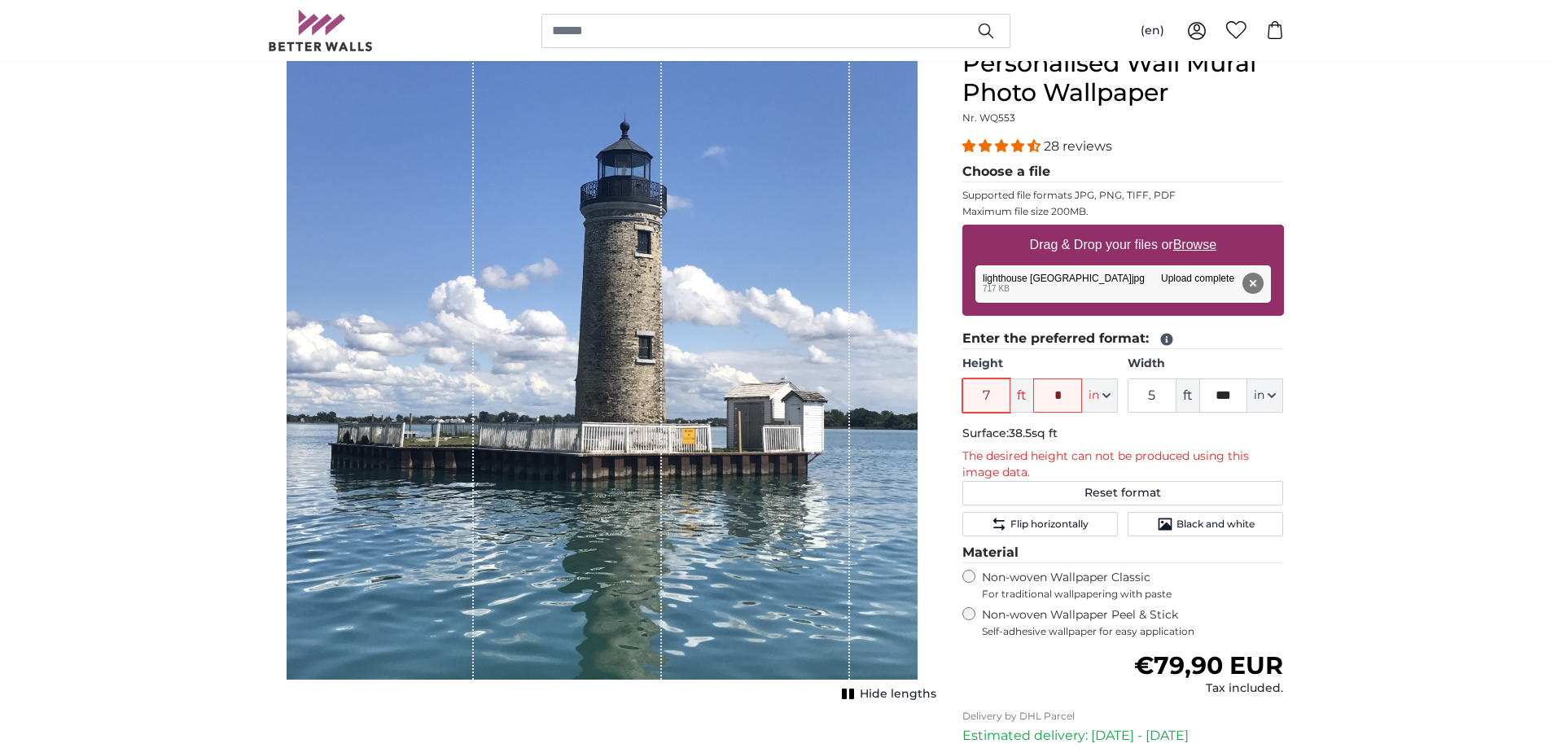
type input "7"
click at [1162, 402] on input "5" at bounding box center [1152, 396] width 49 height 34
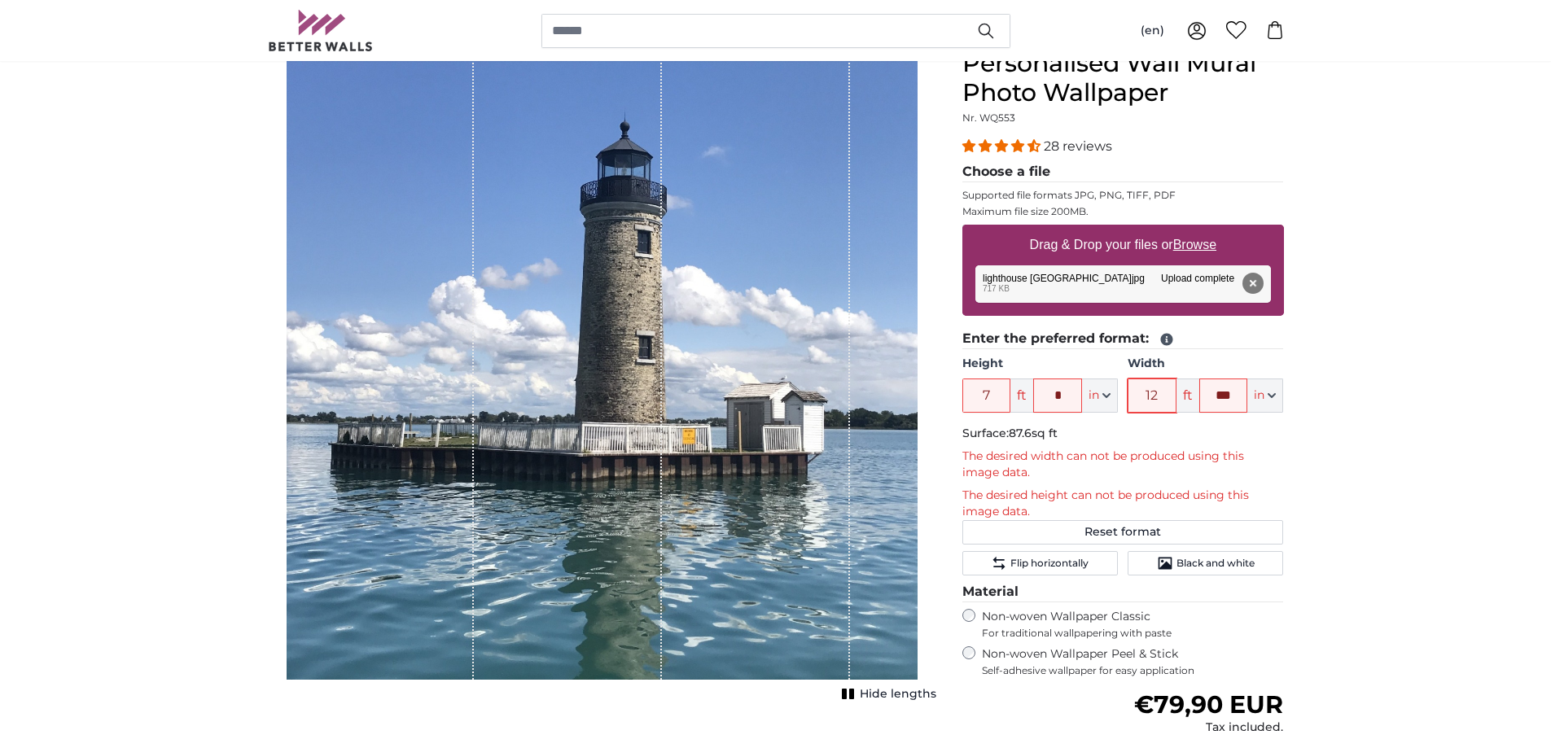
type input "12"
click at [1239, 396] on input "***" at bounding box center [1223, 396] width 49 height 34
type input "*"
click at [993, 394] on input "7" at bounding box center [986, 396] width 49 height 34
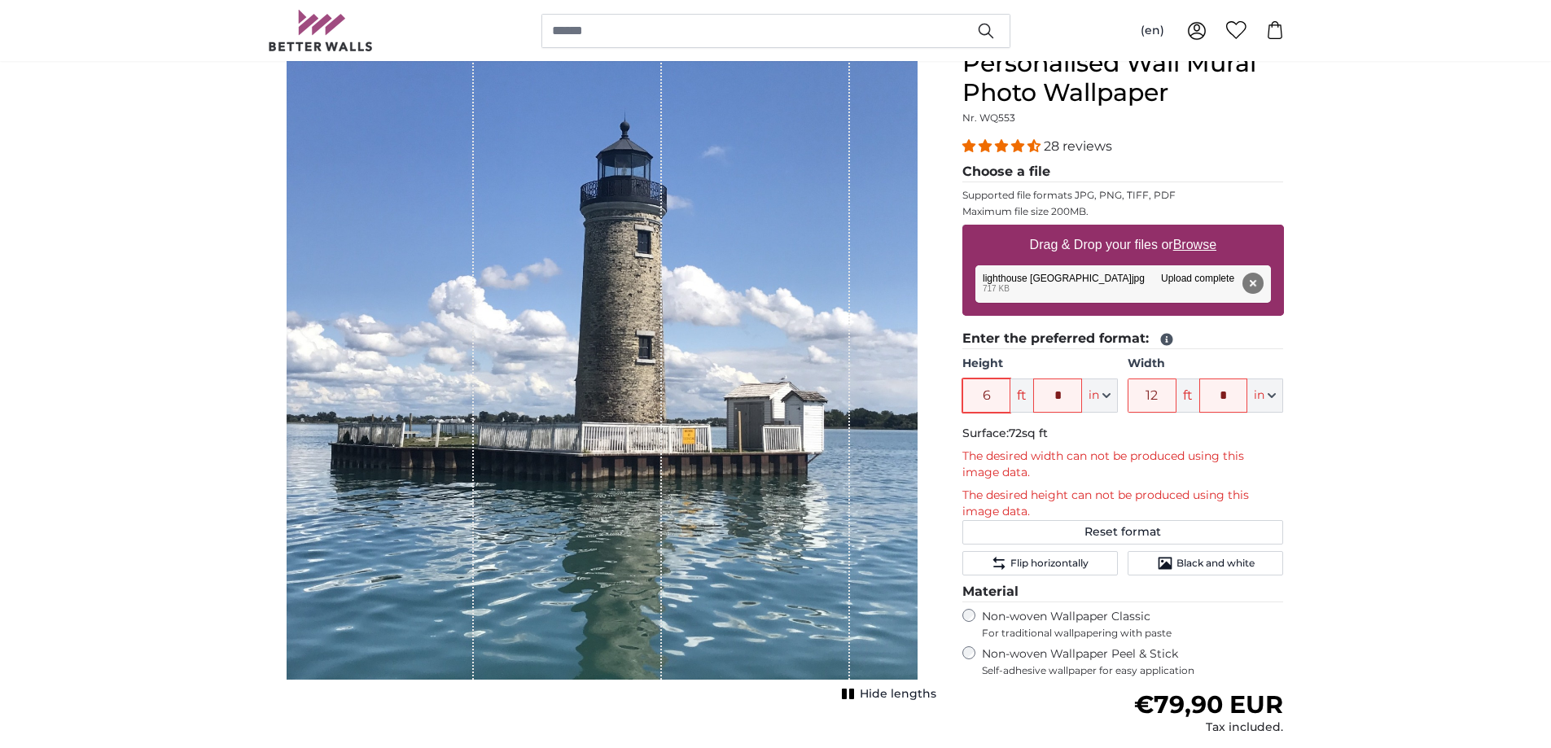
type input "6"
click at [1163, 401] on input "12" at bounding box center [1152, 396] width 49 height 34
type input "1"
type input "9"
click at [996, 394] on input "6" at bounding box center [986, 396] width 49 height 34
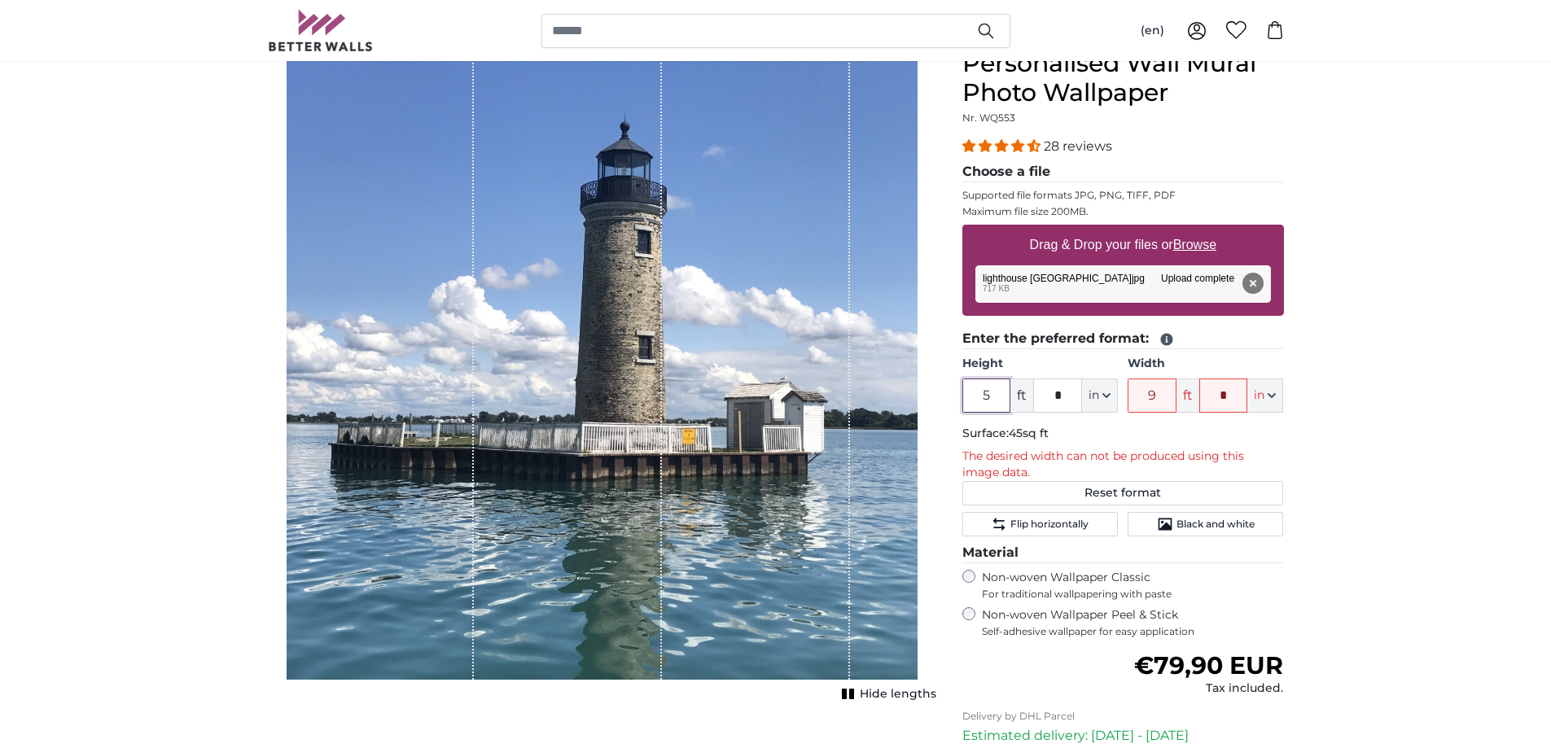
type input "5"
type input "*"
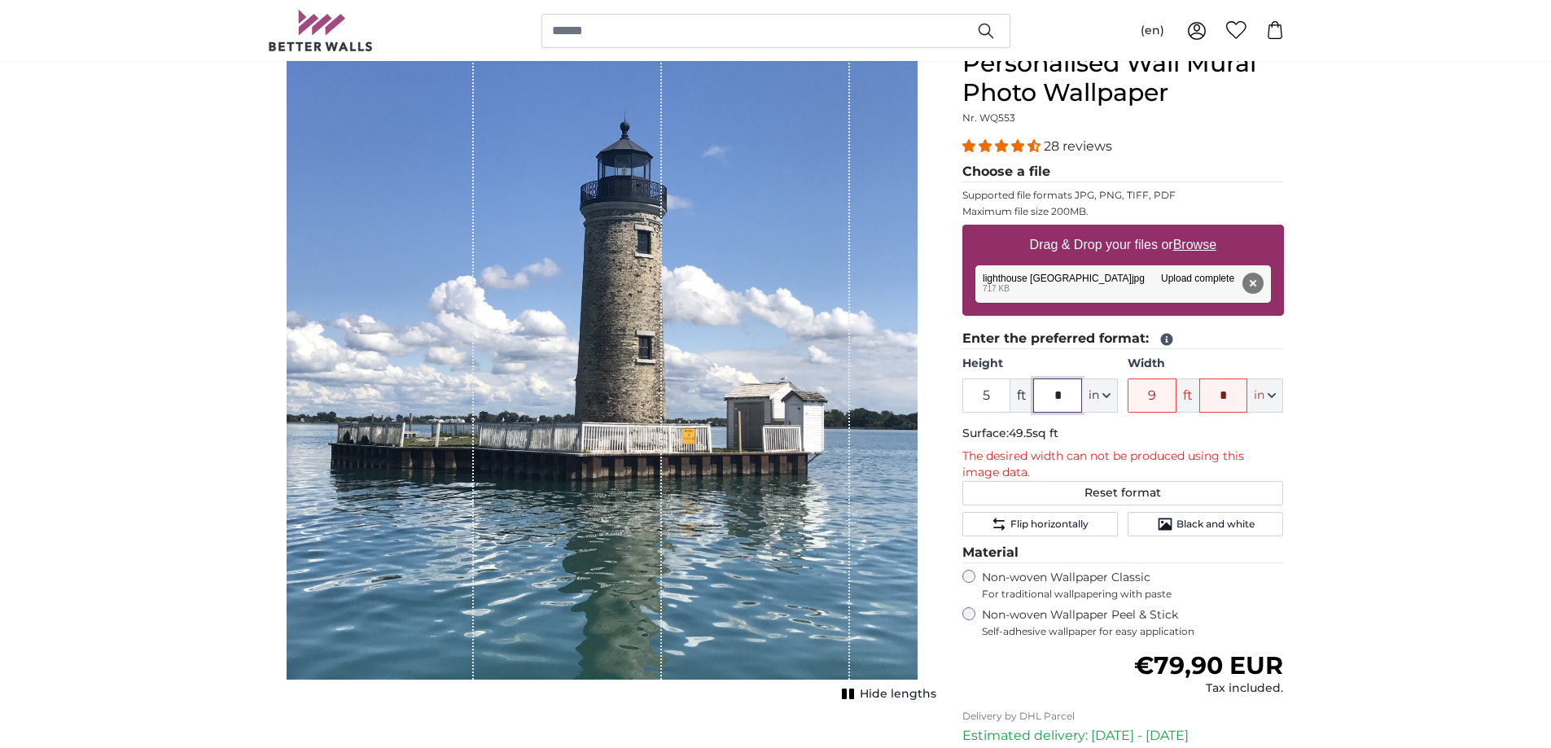
type input "*"
click at [1162, 394] on input "9" at bounding box center [1152, 396] width 49 height 34
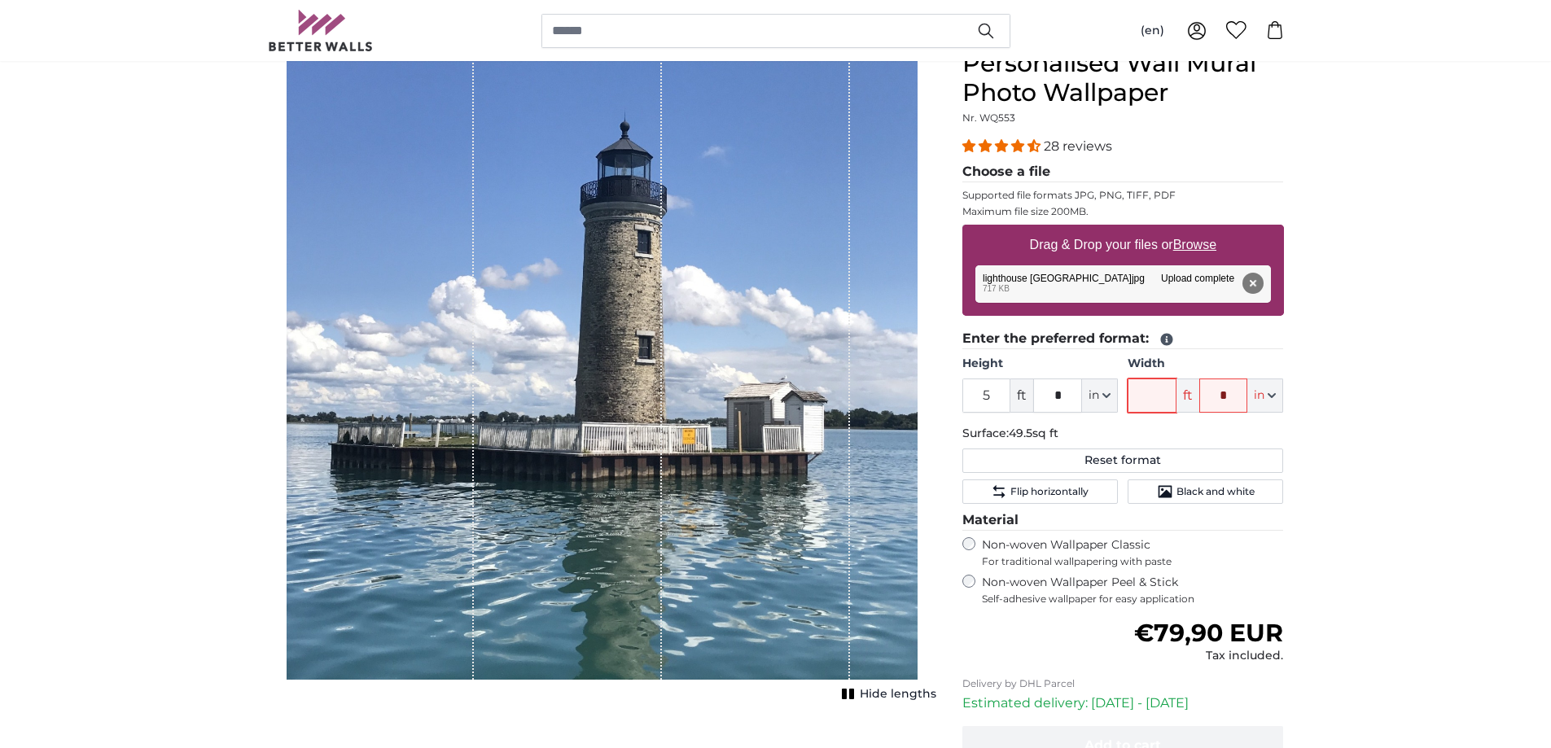
type input "8"
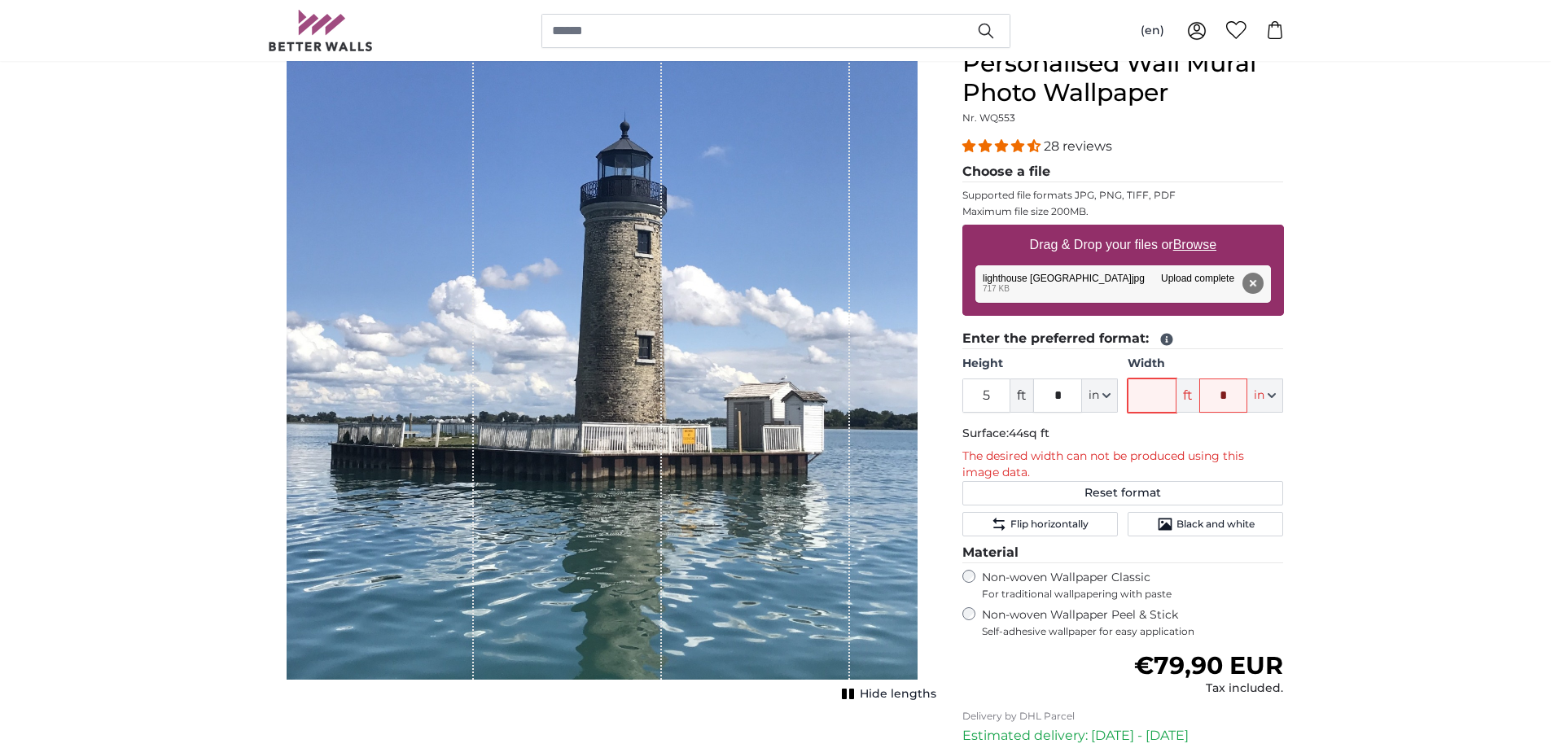
type input "7"
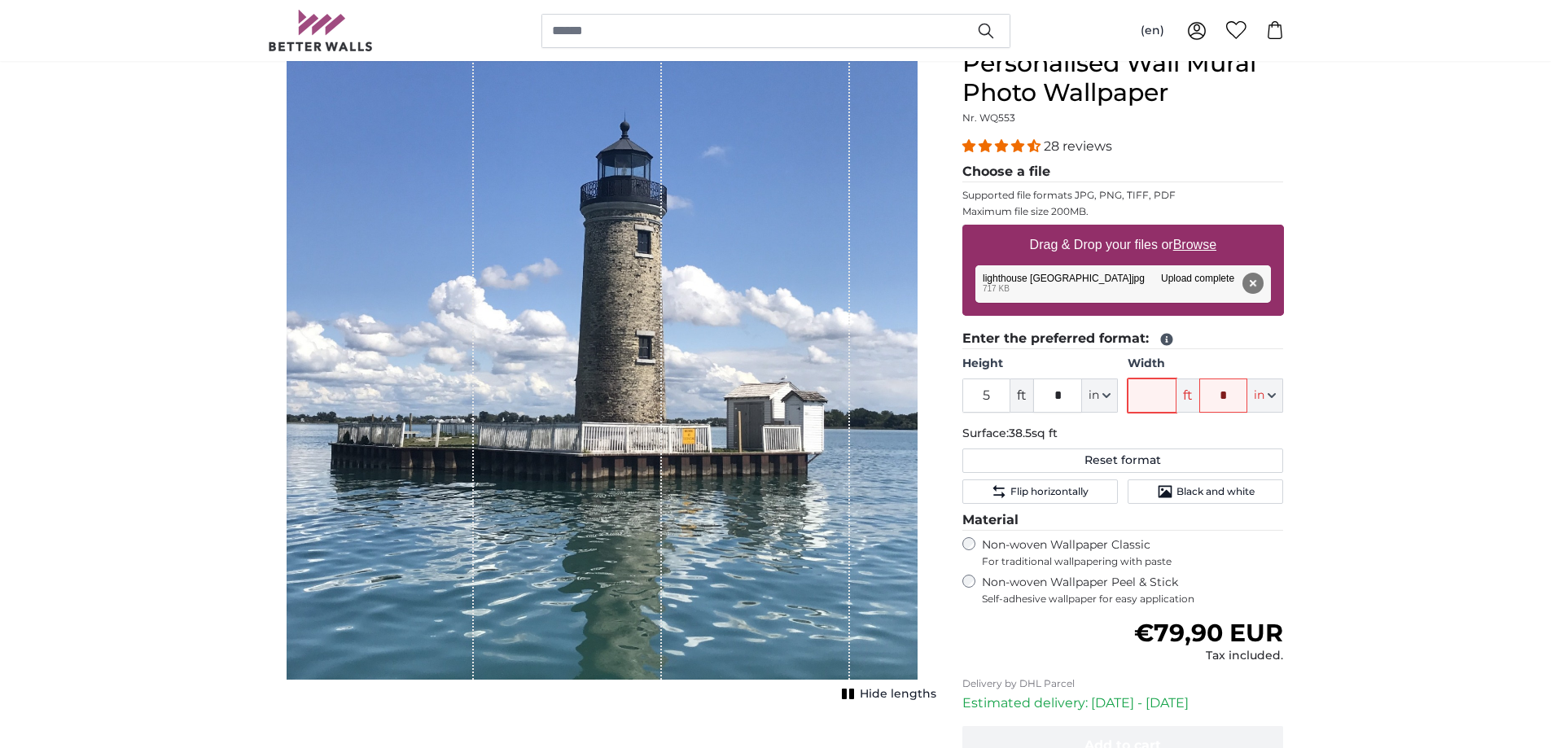
type input "6"
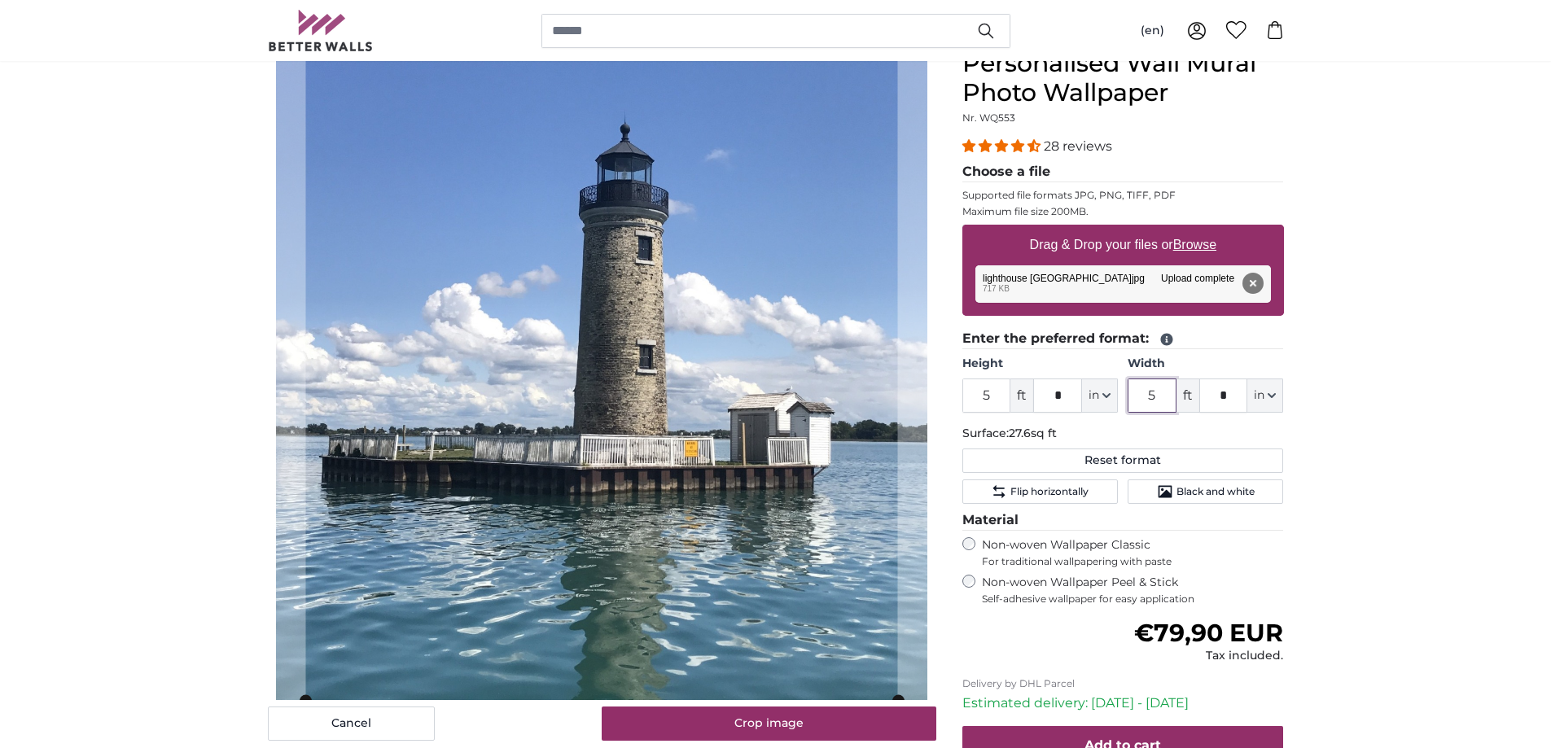
type input "5"
